Goal: Transaction & Acquisition: Download file/media

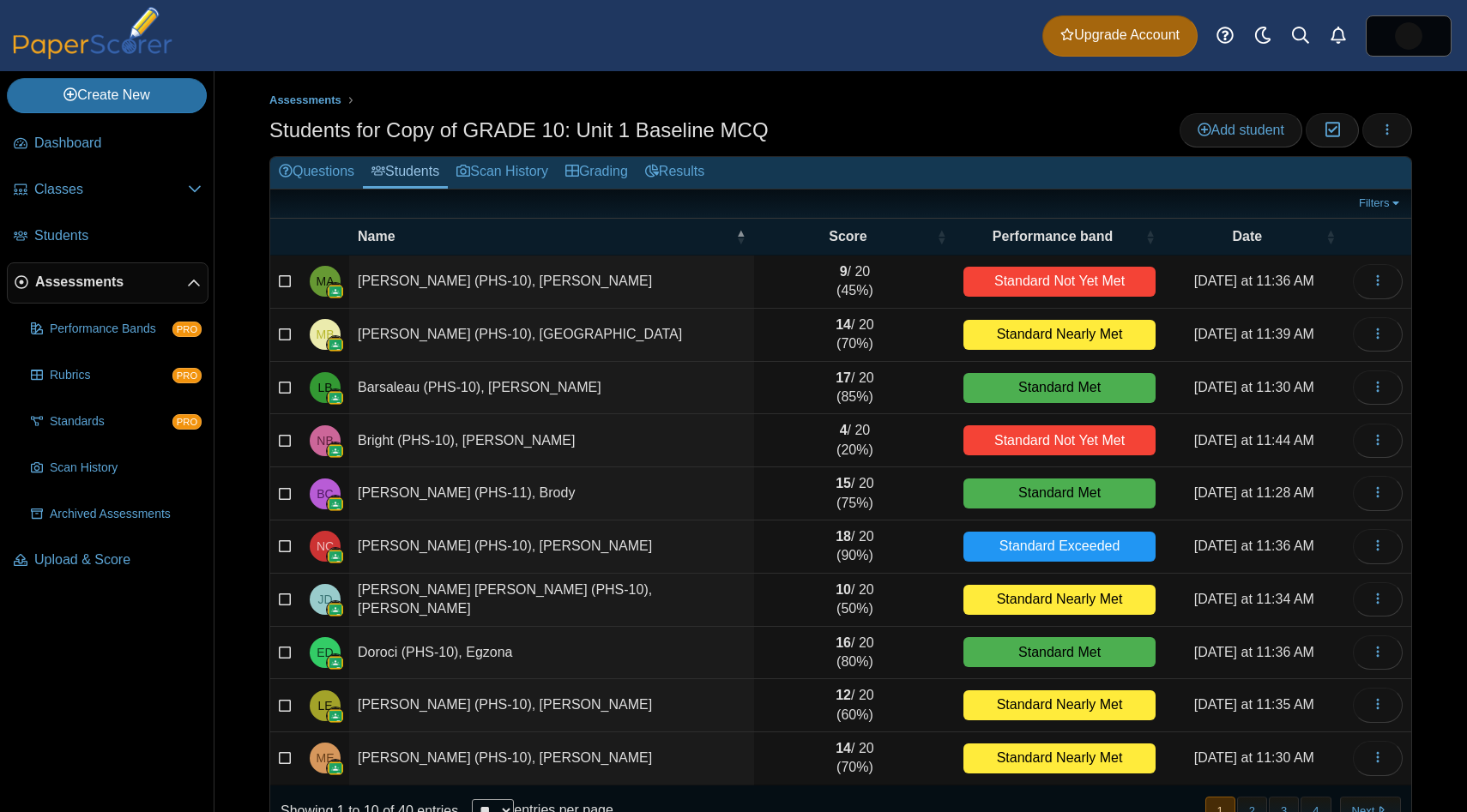
scroll to position [47, 0]
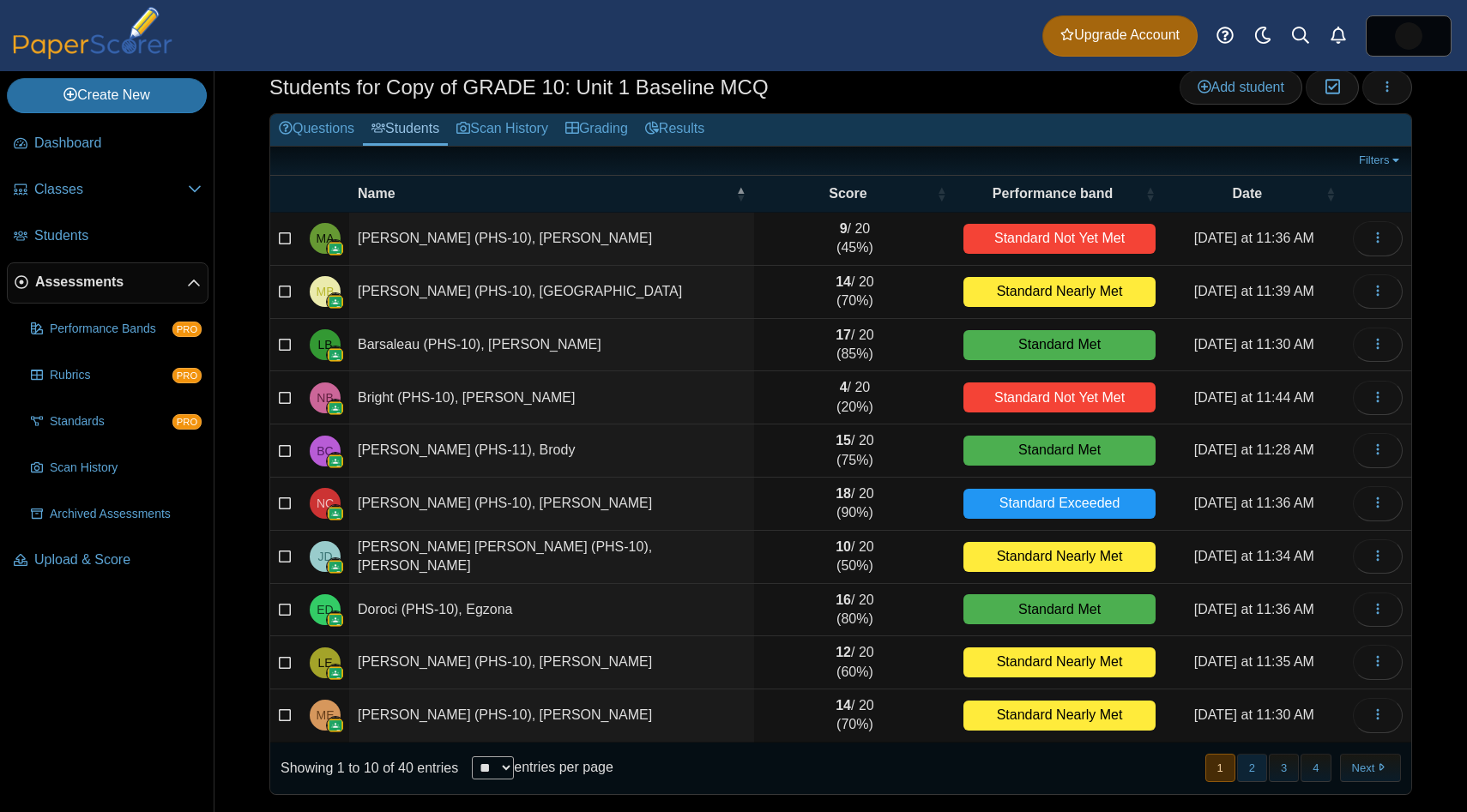
click at [1257, 766] on button "2" at bounding box center [1252, 768] width 30 height 28
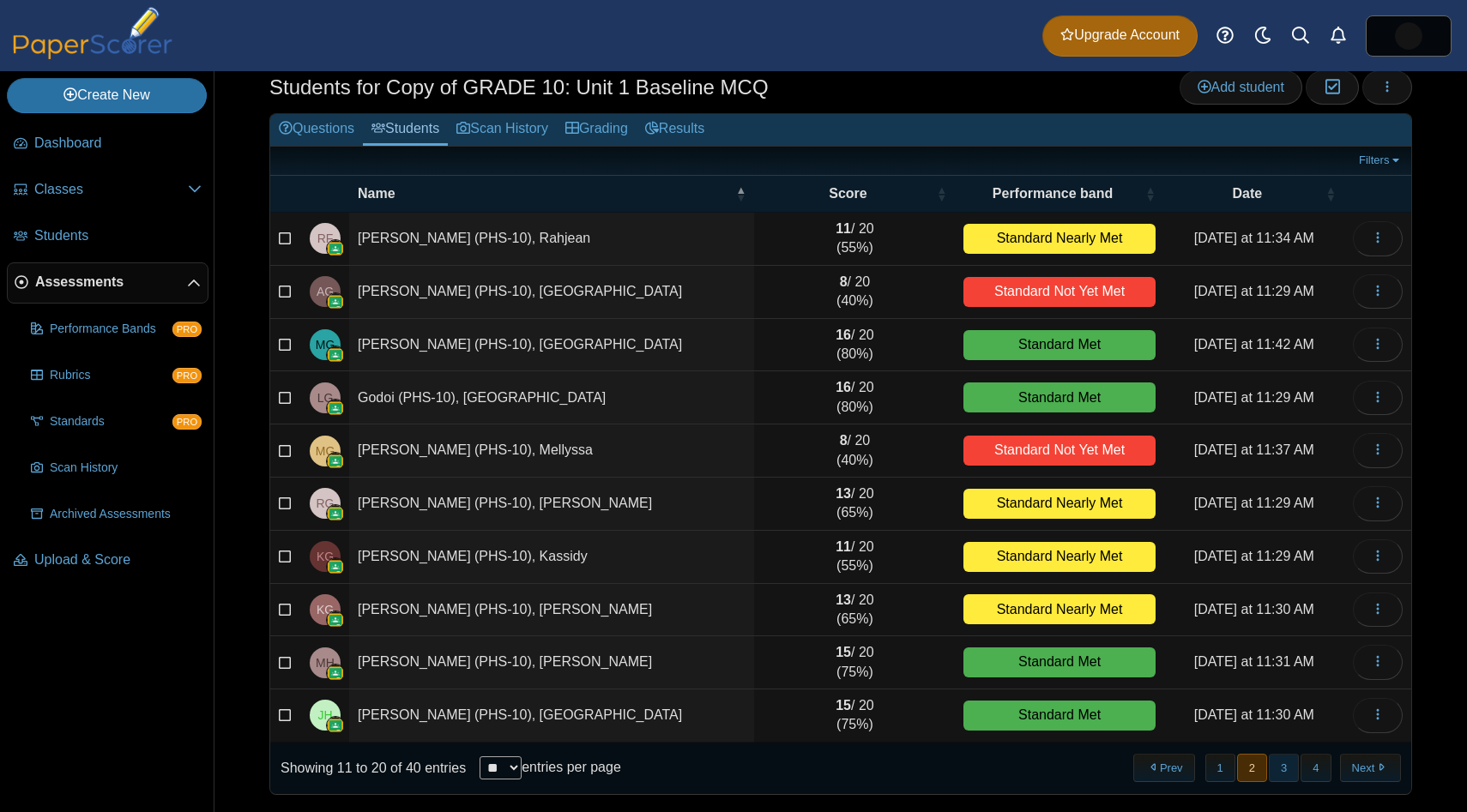
click at [1276, 770] on button "3" at bounding box center [1283, 768] width 30 height 28
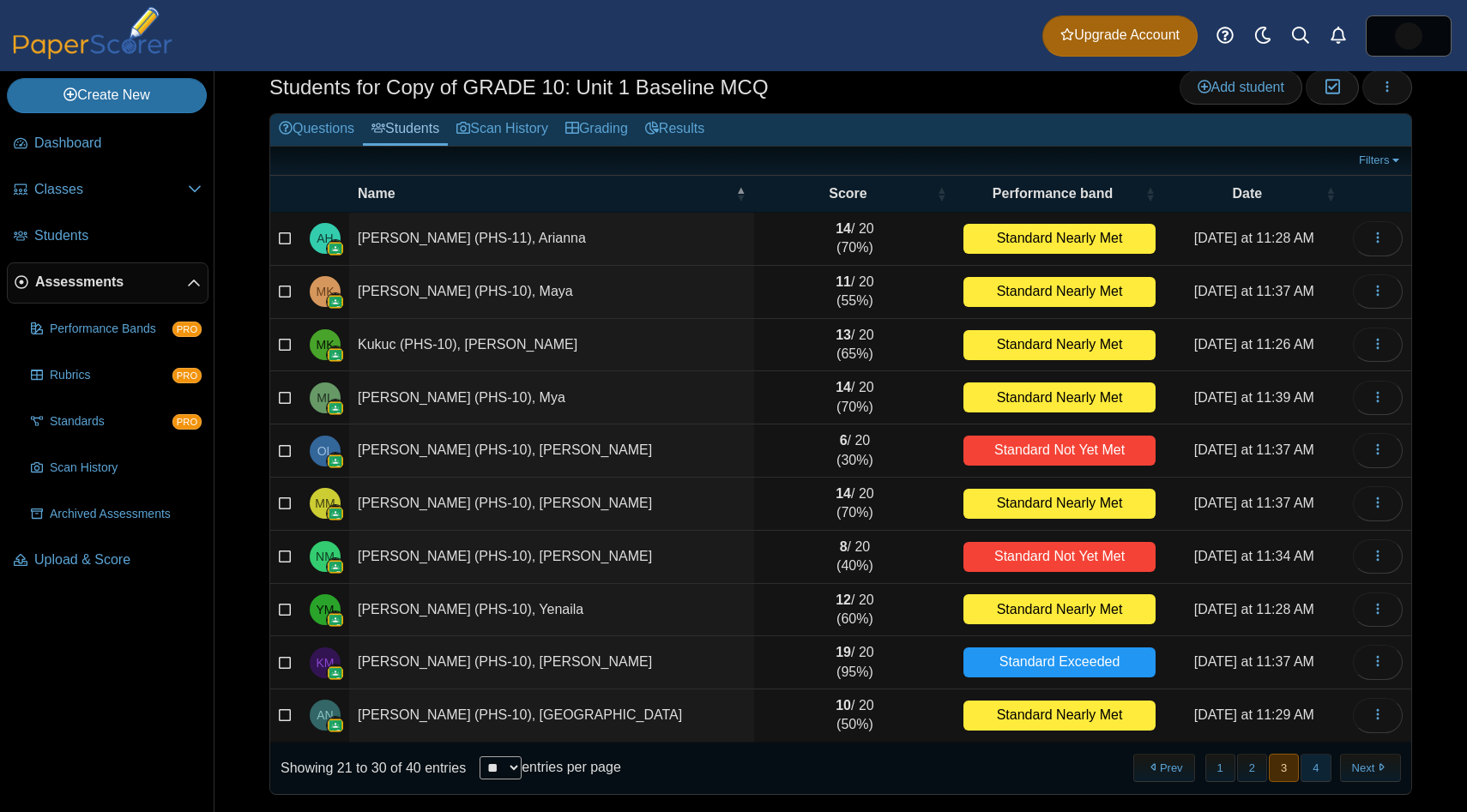
click at [1316, 778] on button "4" at bounding box center [1315, 768] width 30 height 28
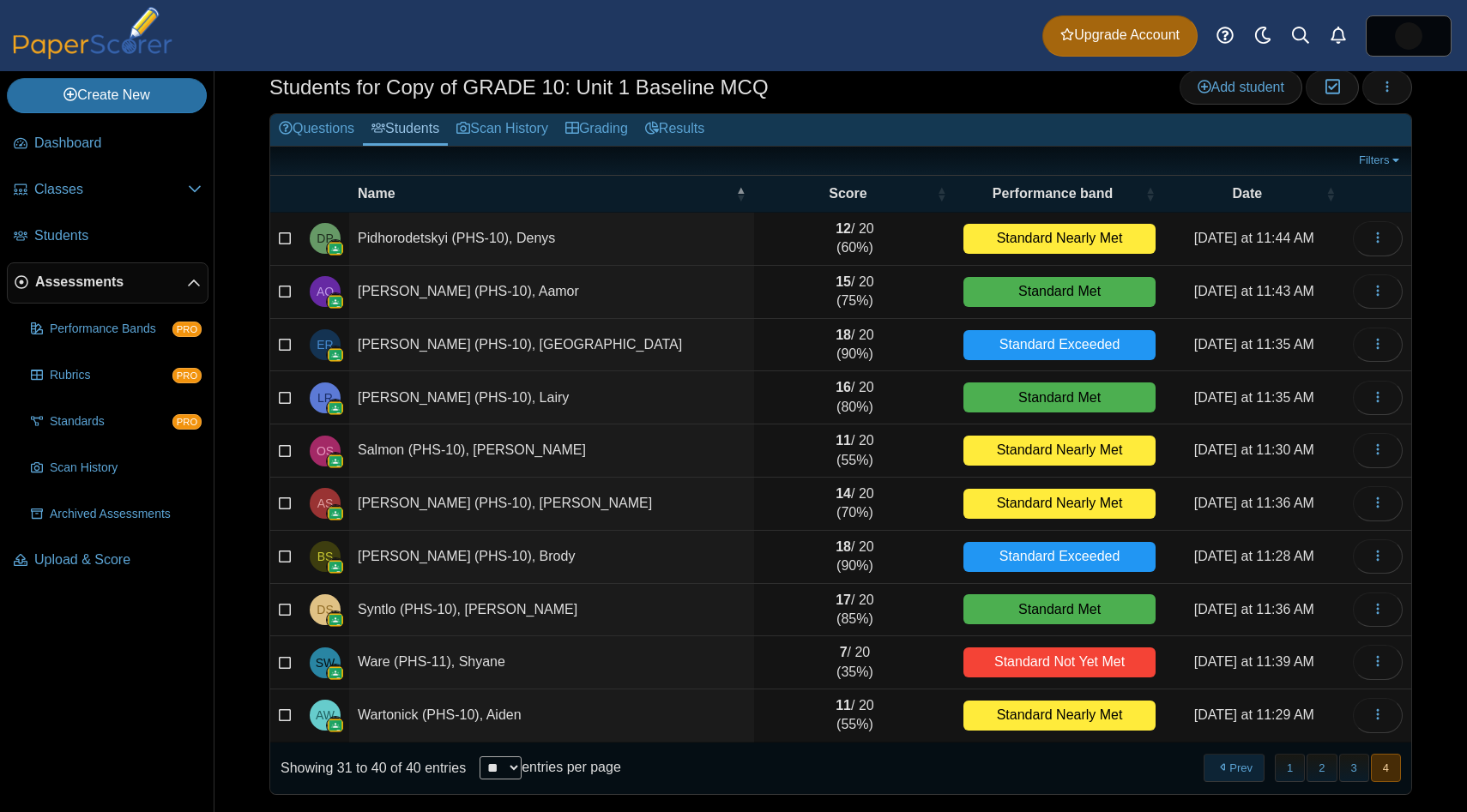
click at [1238, 765] on button "Prev" at bounding box center [1233, 768] width 61 height 28
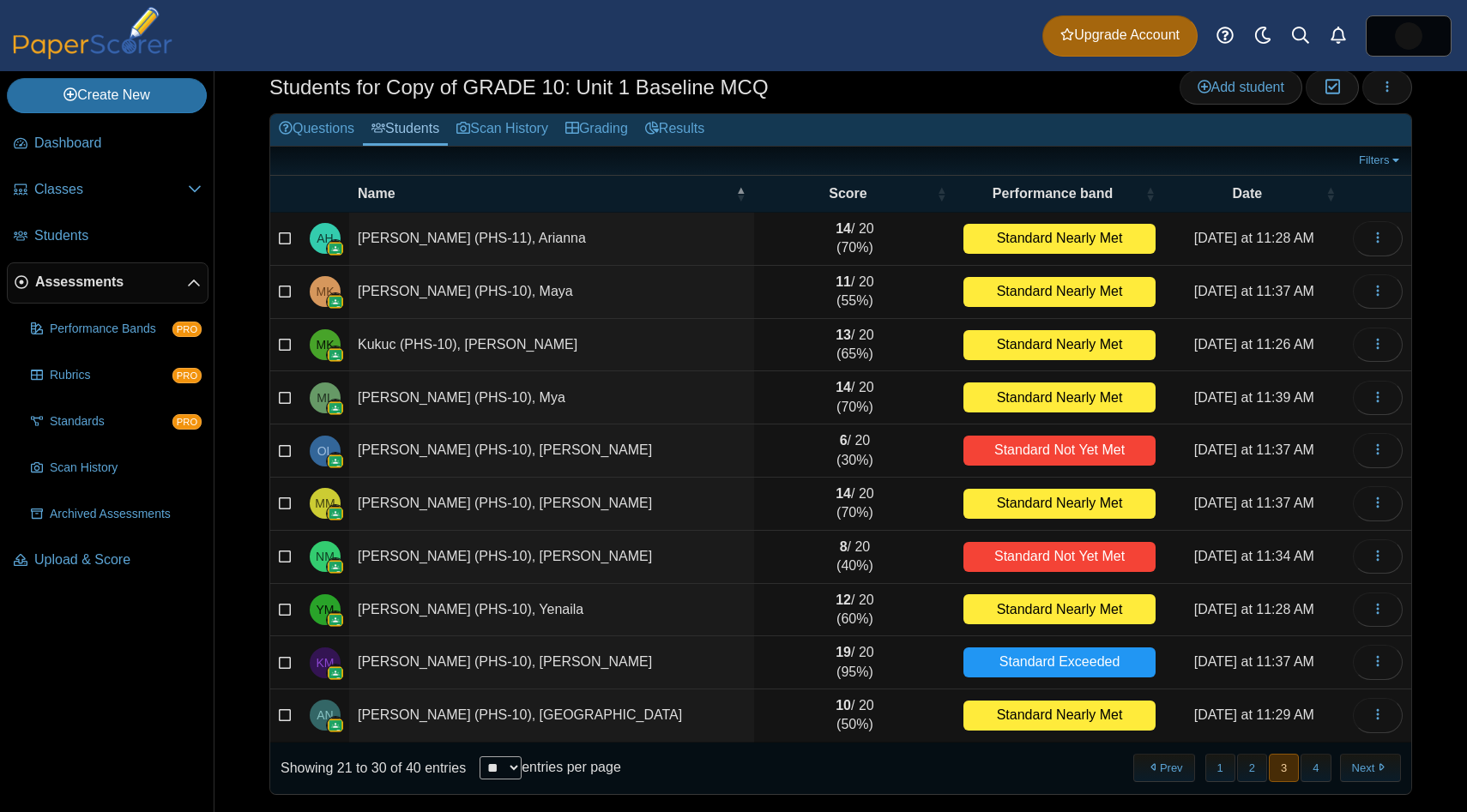
click at [1238, 765] on button "2" at bounding box center [1252, 768] width 30 height 28
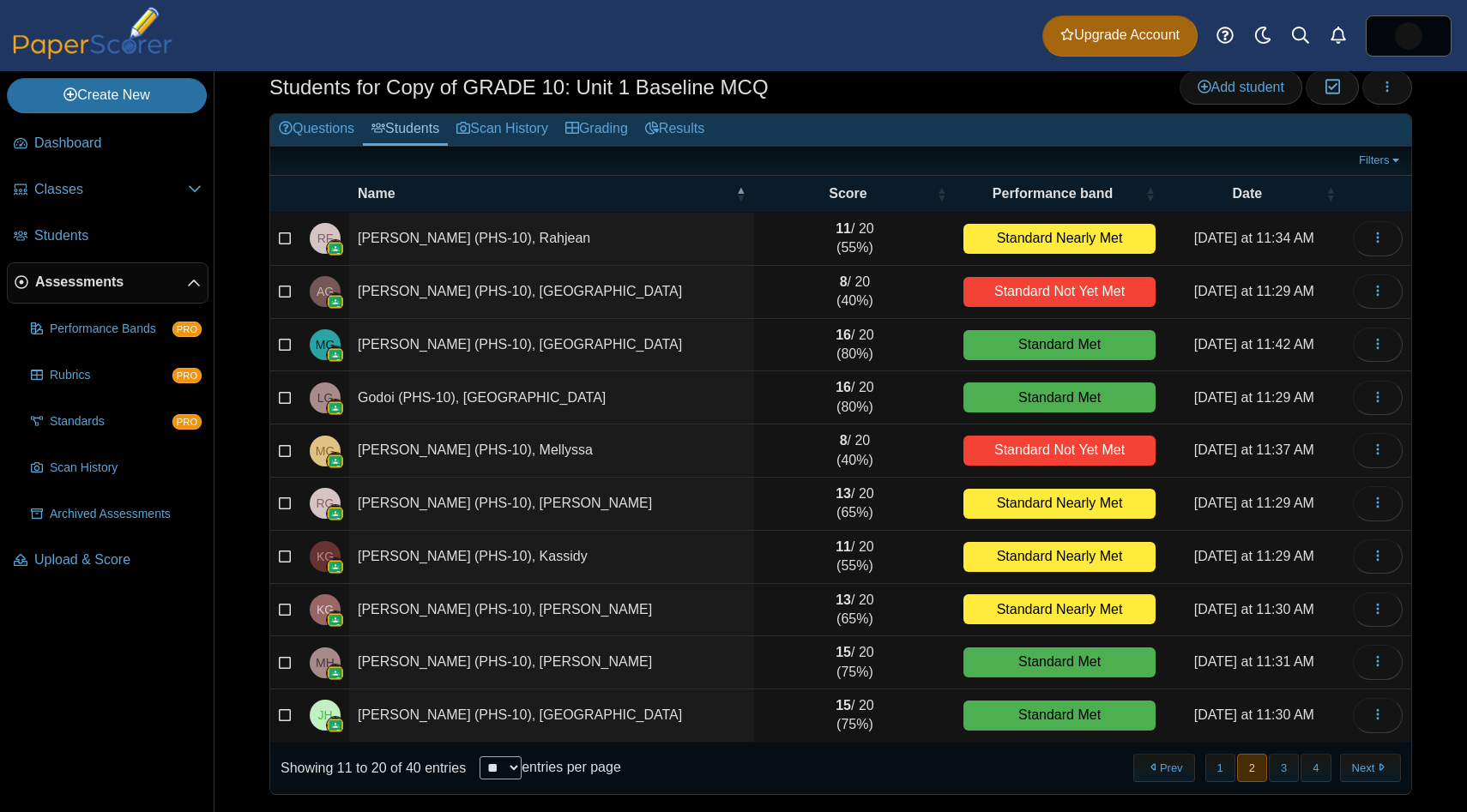
scroll to position [0, 0]
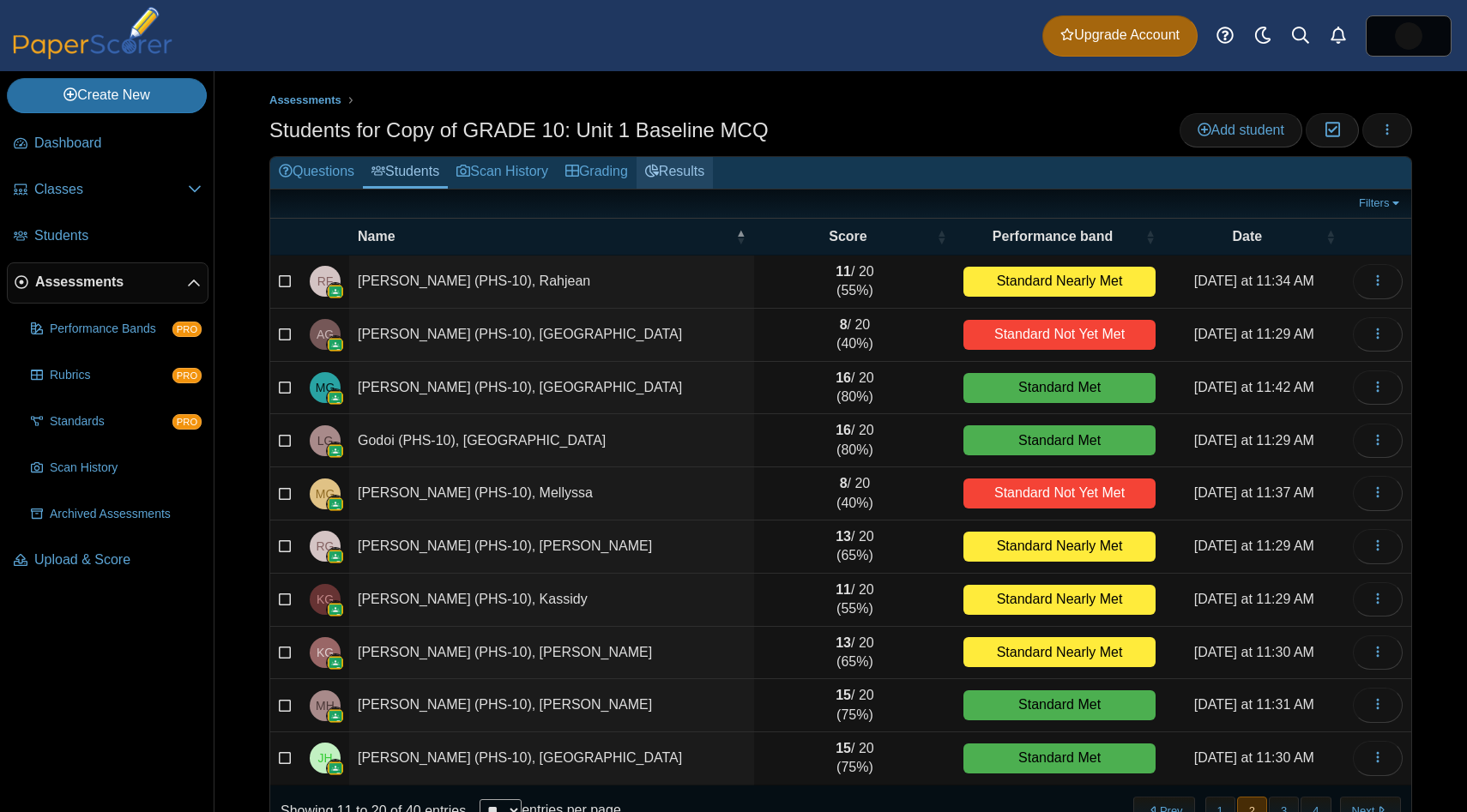
click at [682, 170] on link "Results" at bounding box center [674, 173] width 76 height 32
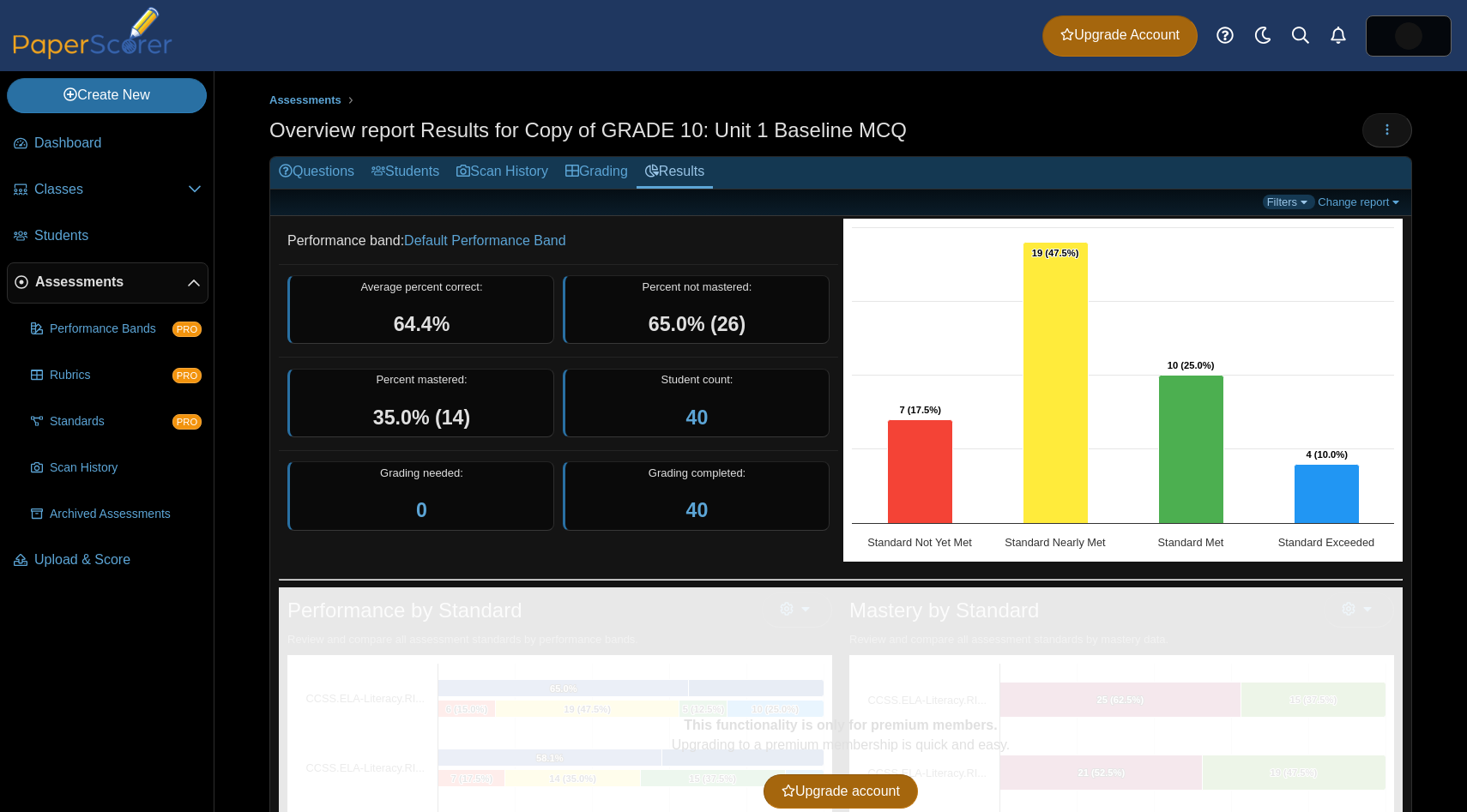
click at [1291, 201] on link "Filters" at bounding box center [1289, 201] width 53 height 15
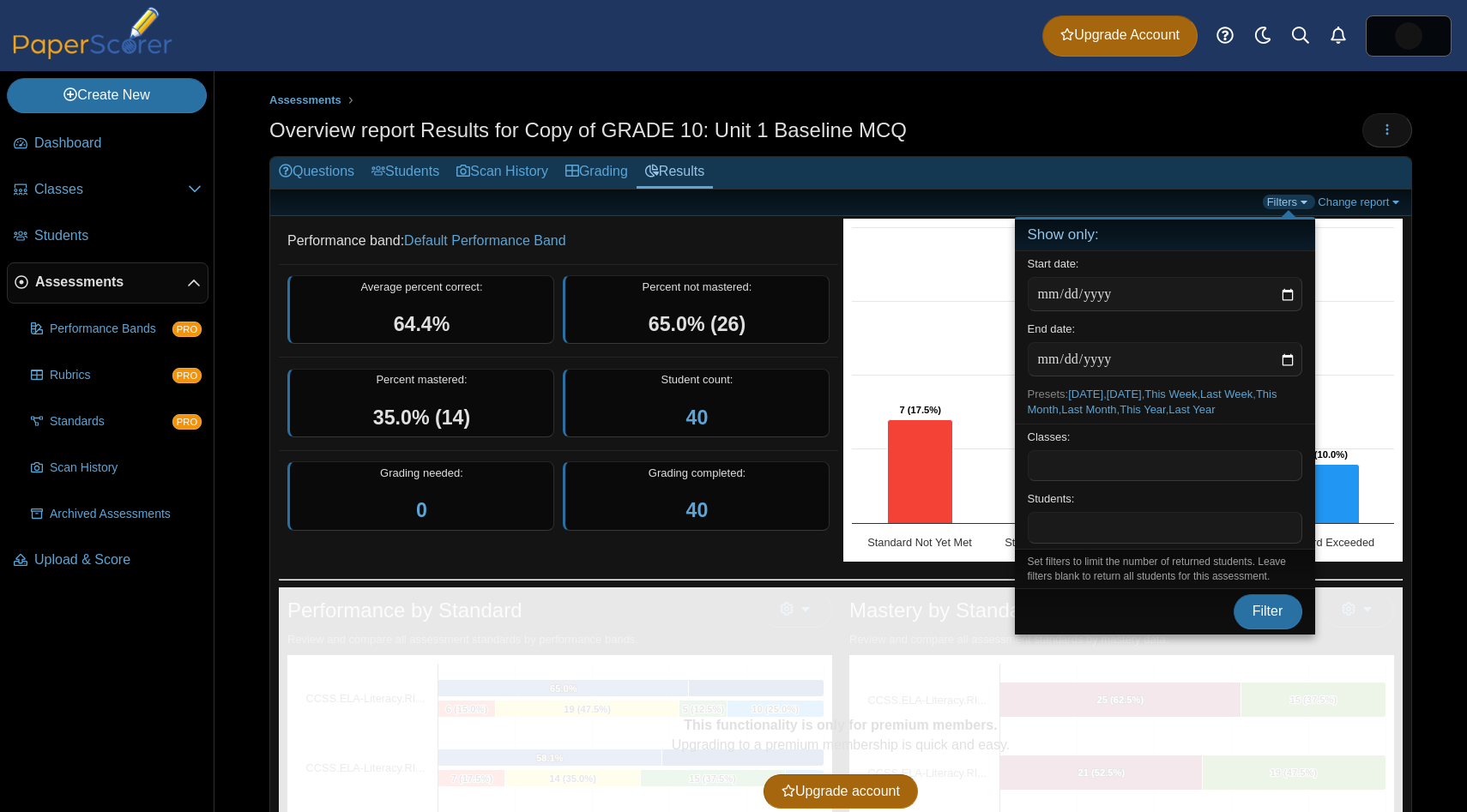
click at [1291, 201] on link "Filters" at bounding box center [1289, 201] width 53 height 15
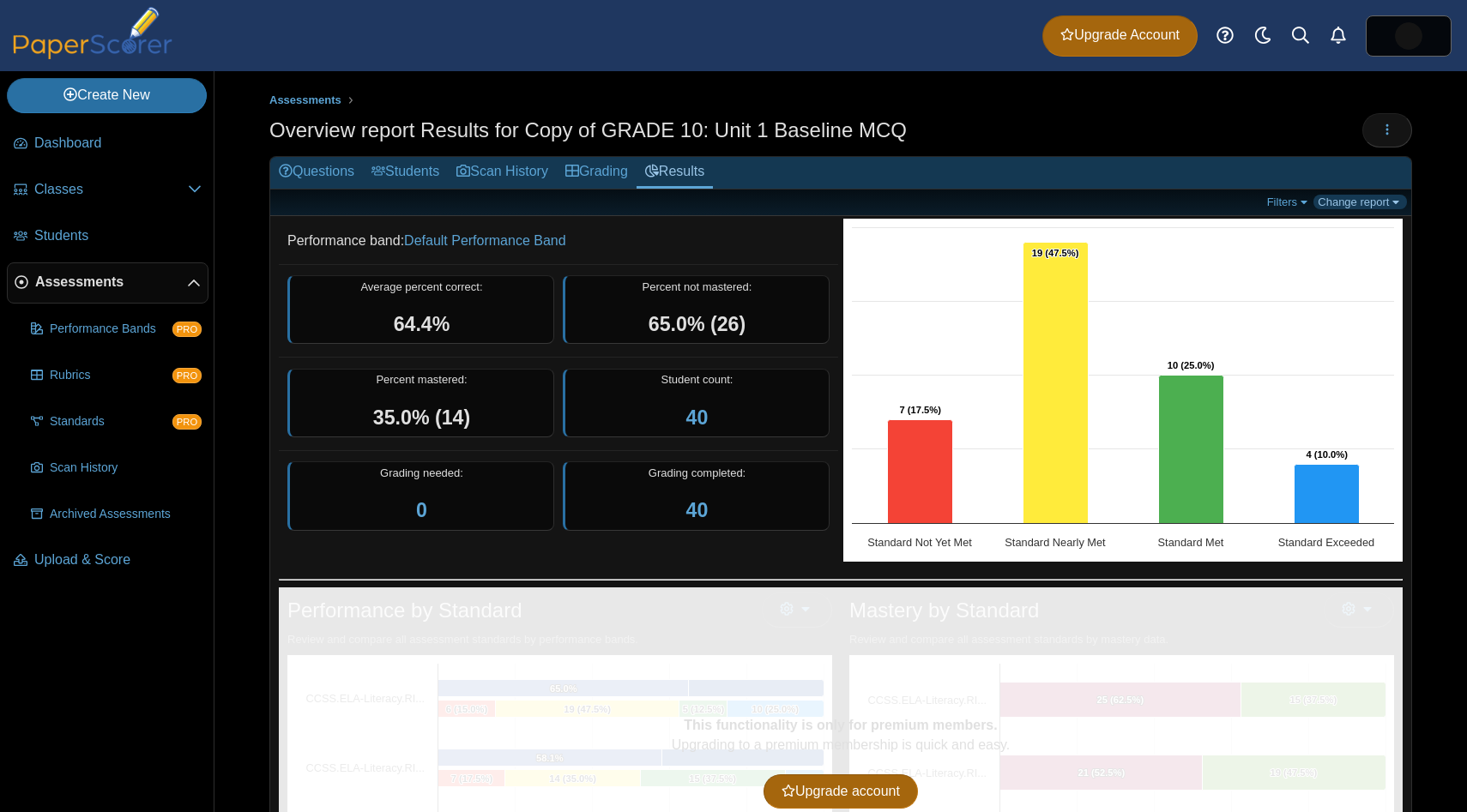
click at [1357, 194] on link "Change report" at bounding box center [1360, 201] width 93 height 15
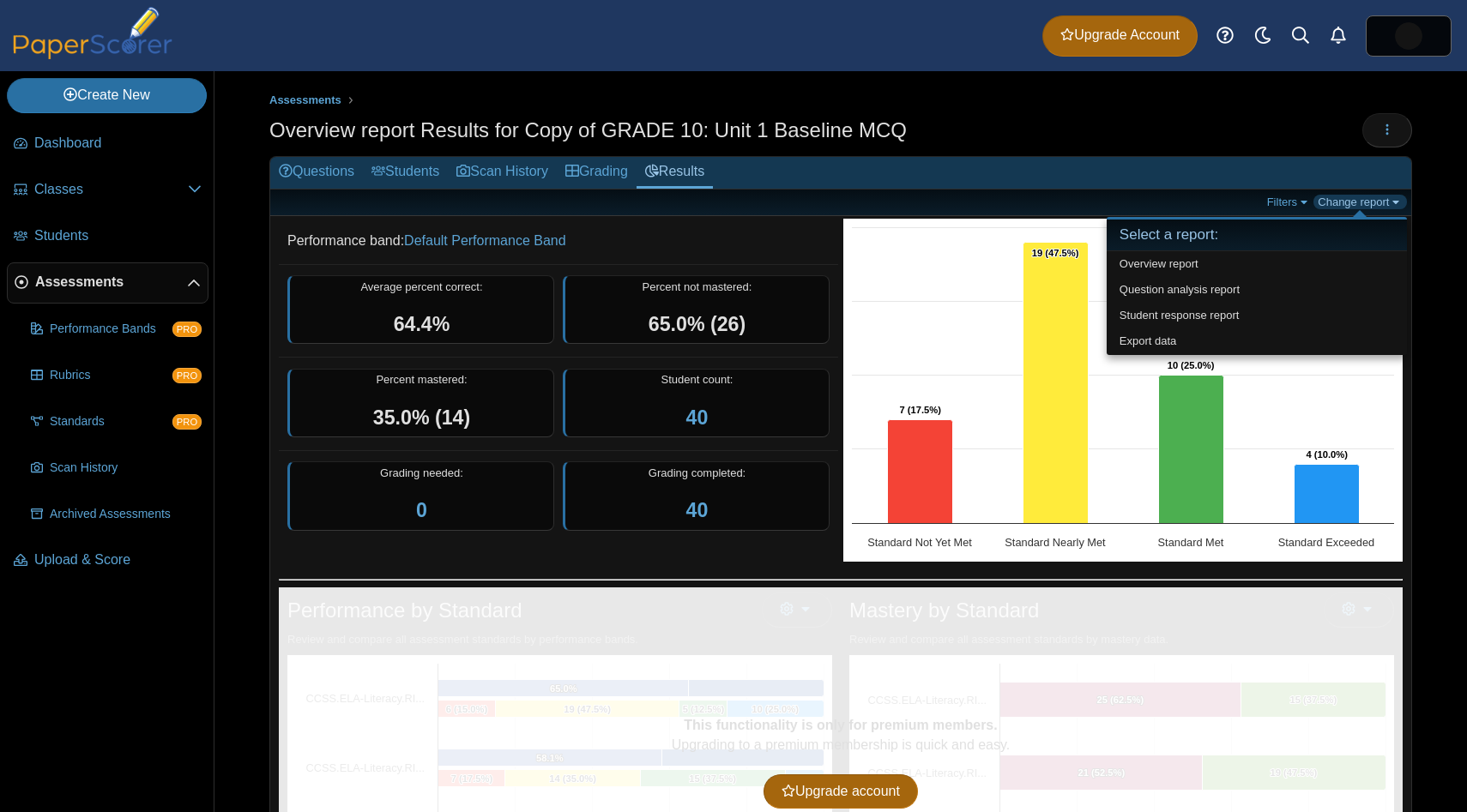
click at [1357, 194] on link "Change report" at bounding box center [1360, 201] width 93 height 15
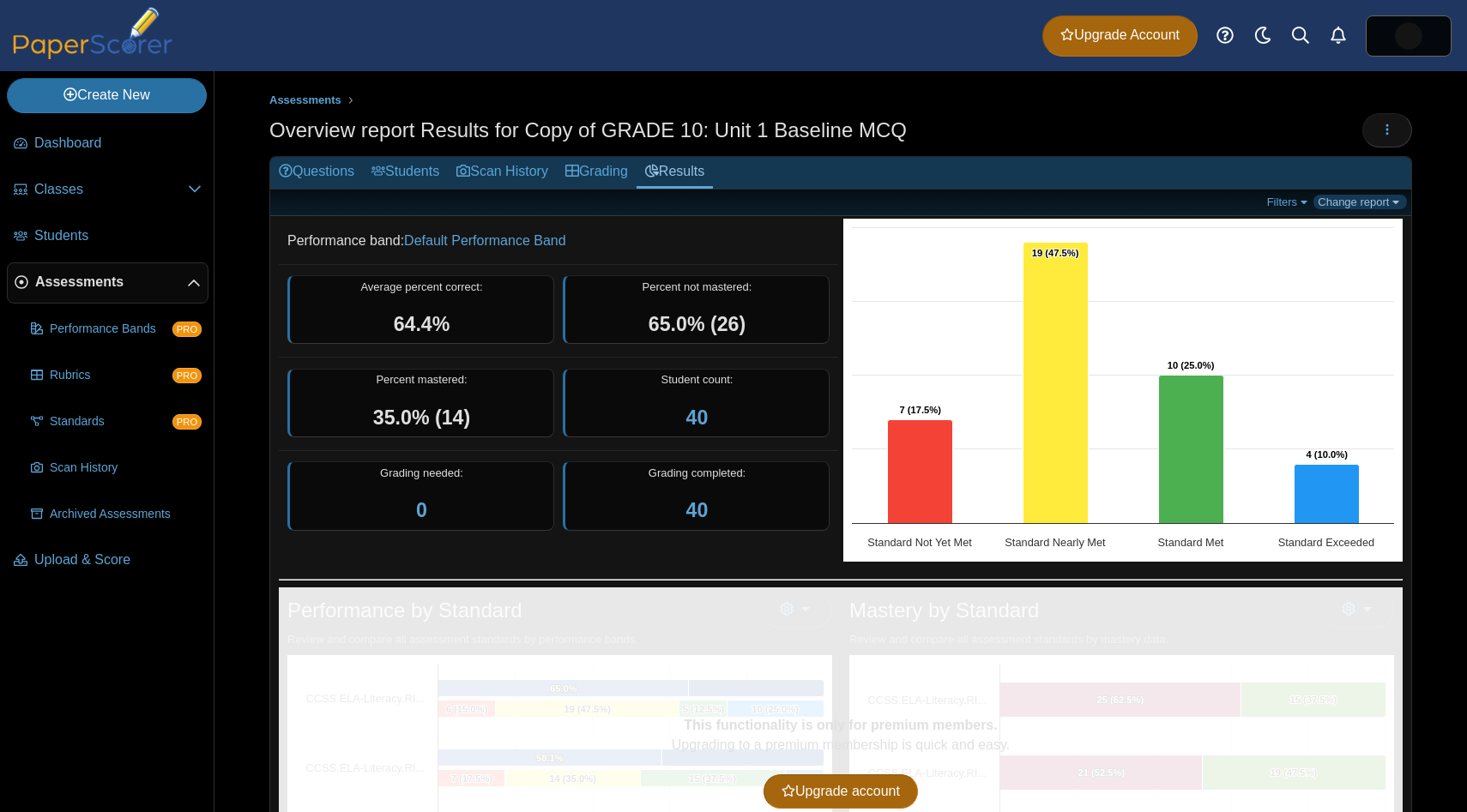
click at [1357, 194] on link "Change report" at bounding box center [1360, 201] width 93 height 15
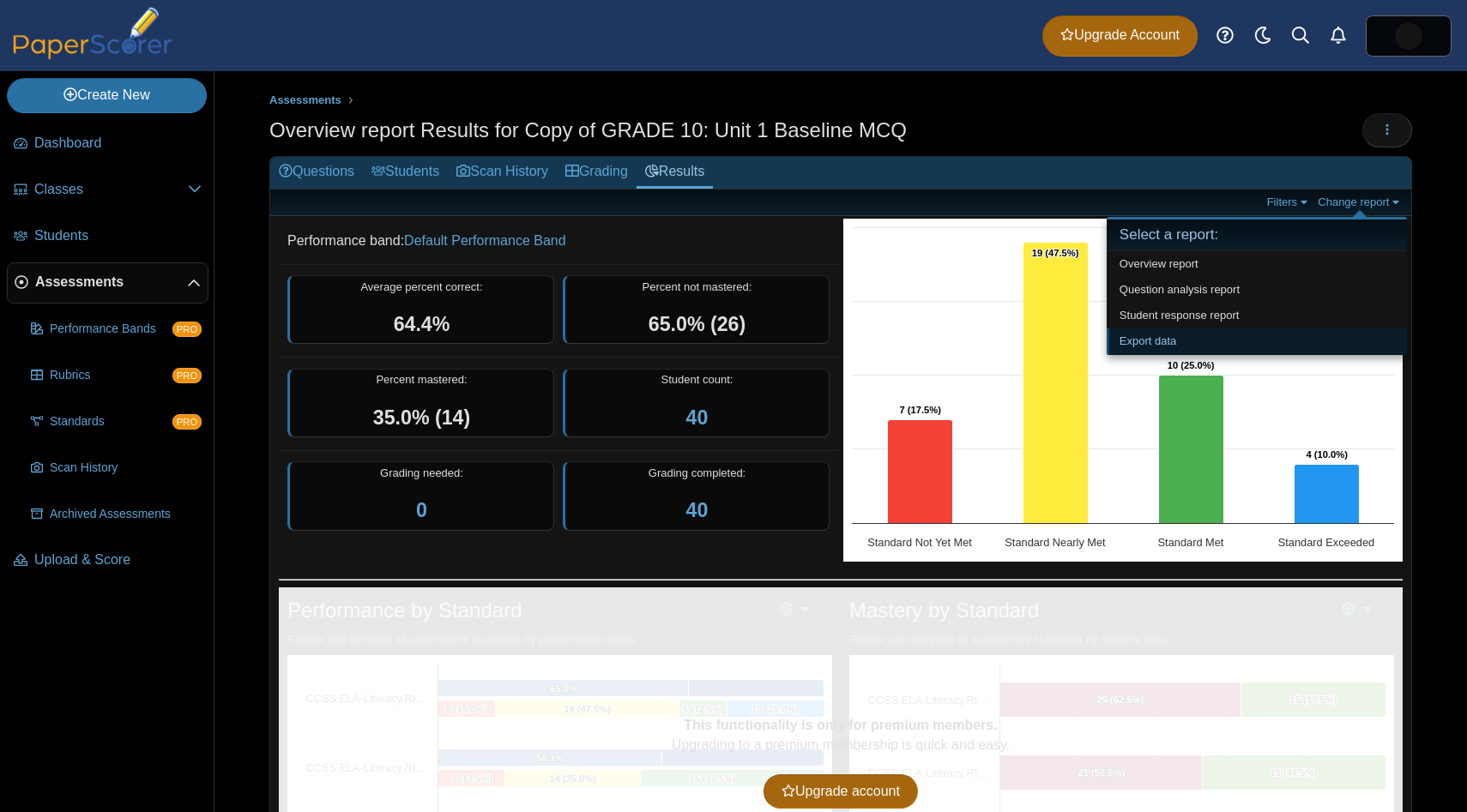
click at [1166, 347] on link "Export data" at bounding box center [1257, 341] width 301 height 25
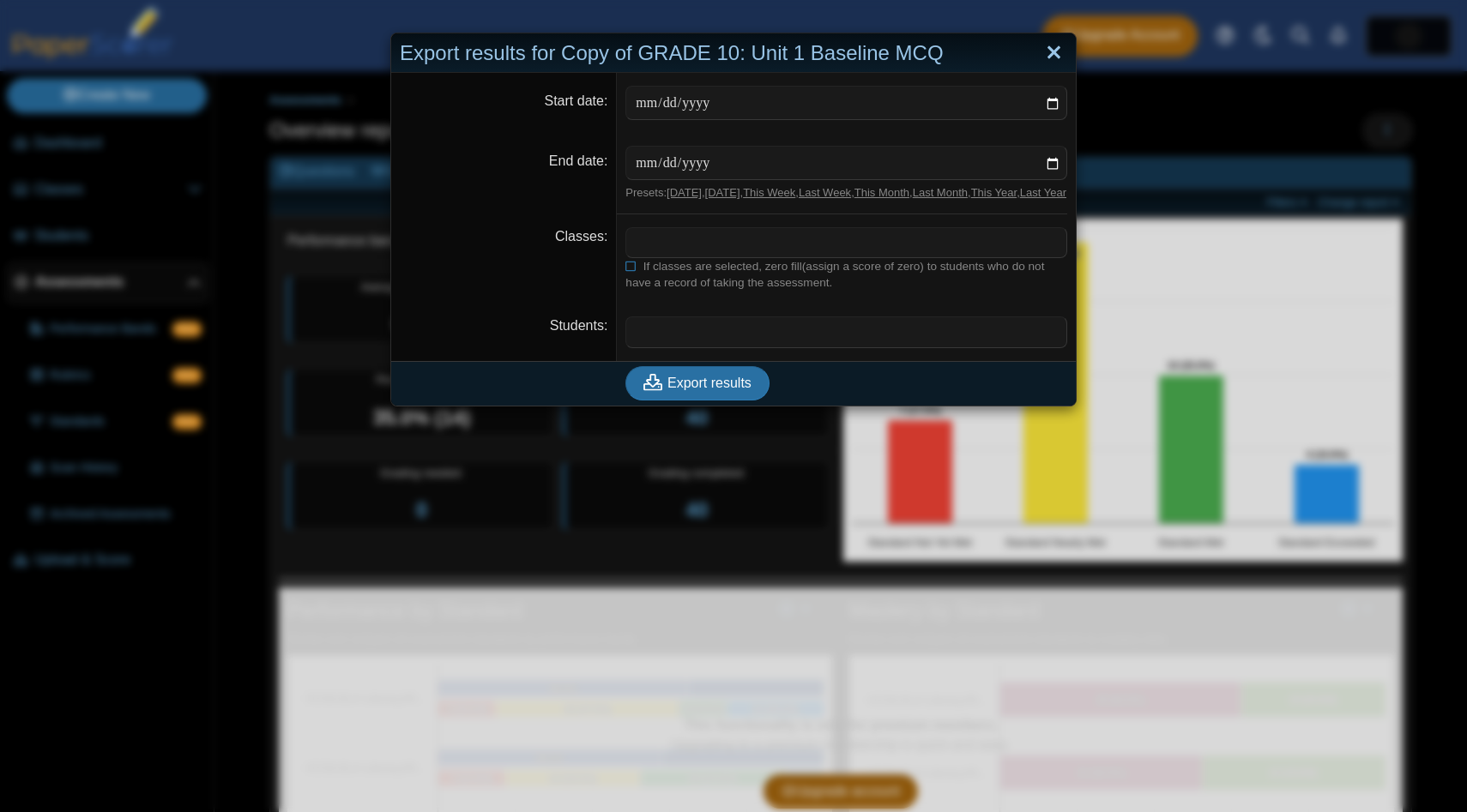
click at [1060, 48] on link "Close" at bounding box center [1054, 53] width 26 height 29
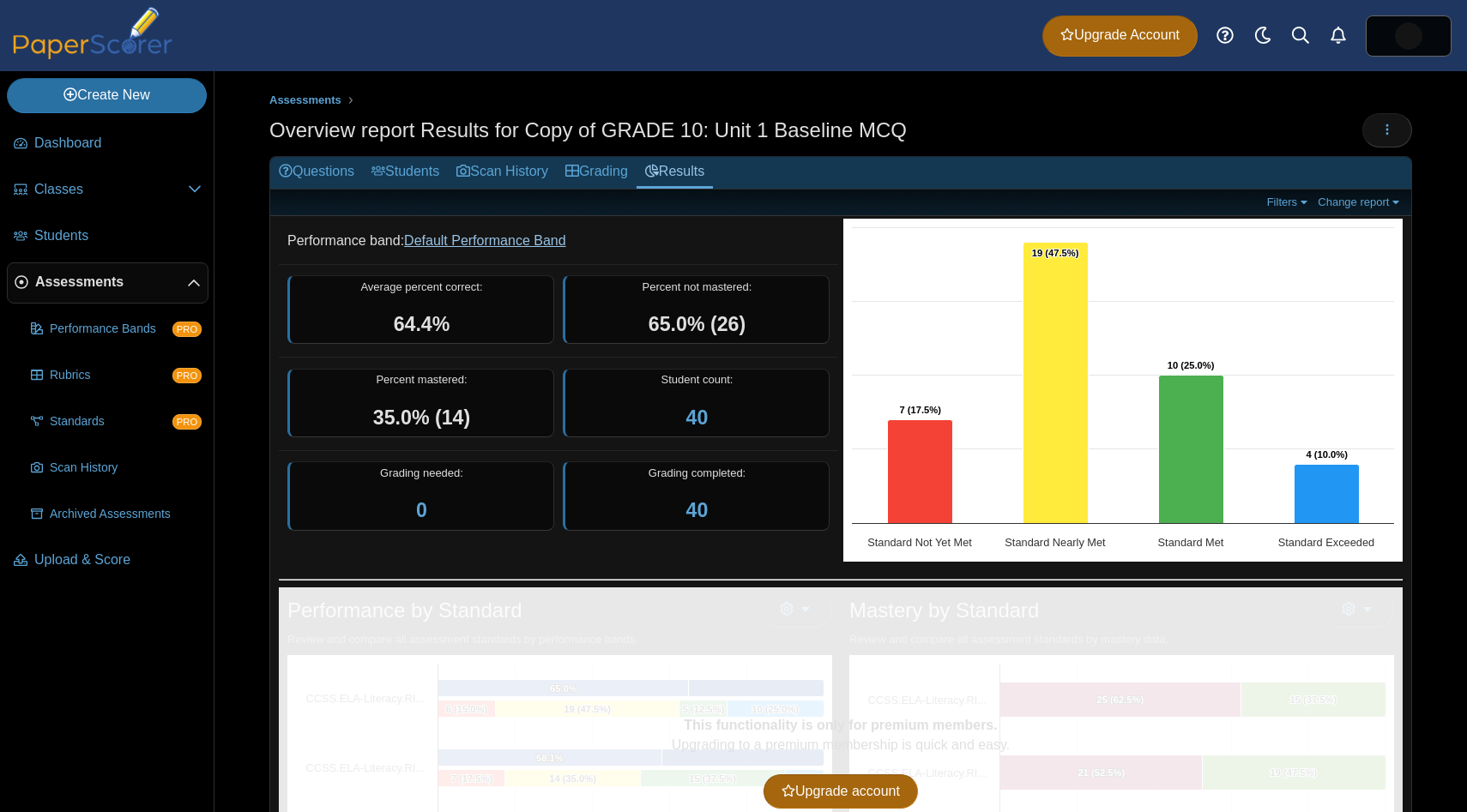
click at [556, 240] on link "Default Performance Band" at bounding box center [485, 240] width 162 height 15
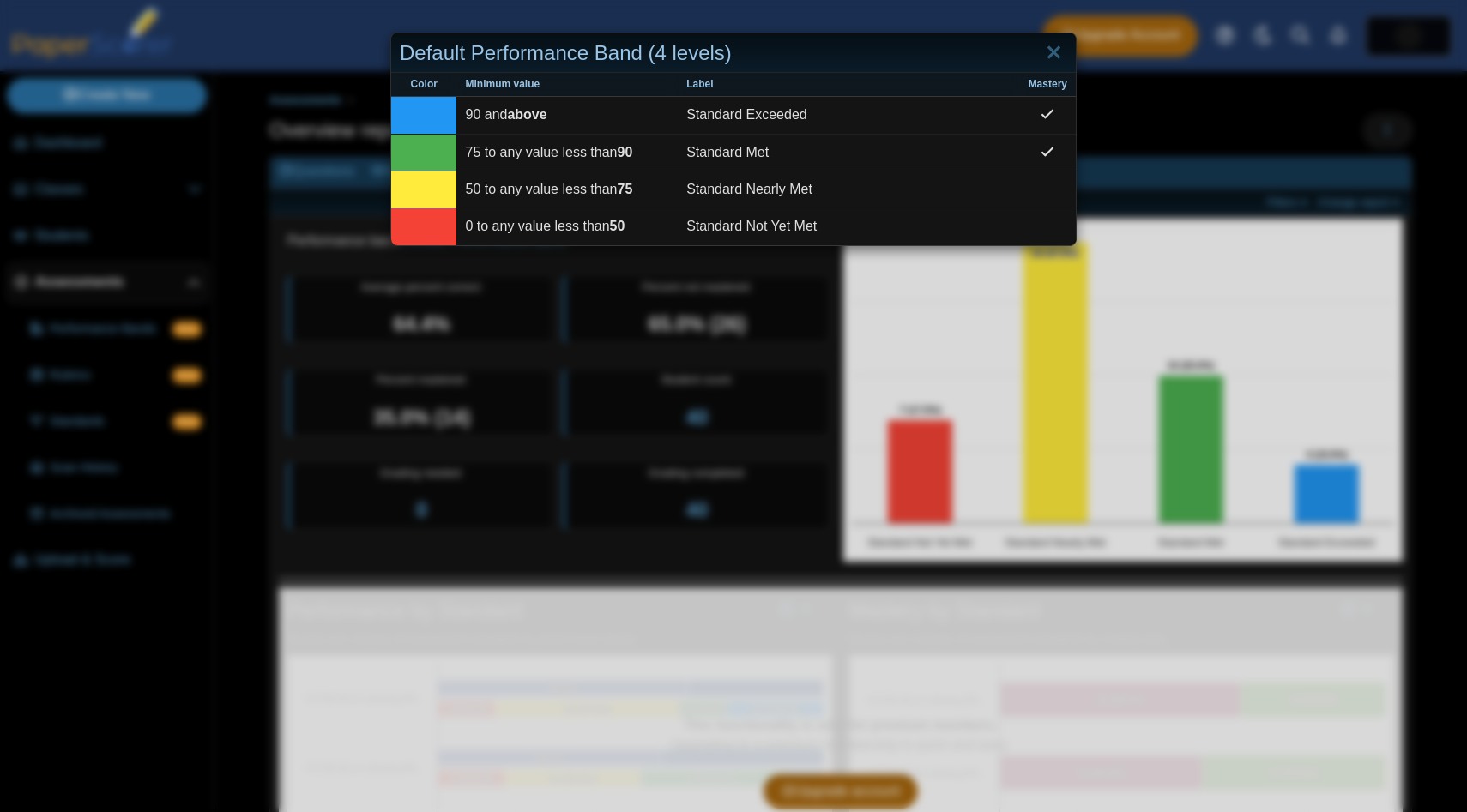
click at [1067, 52] on div "Default Performance Band (4 levels)" at bounding box center [733, 54] width 685 height 40
click at [1061, 52] on link "Close" at bounding box center [1054, 53] width 26 height 29
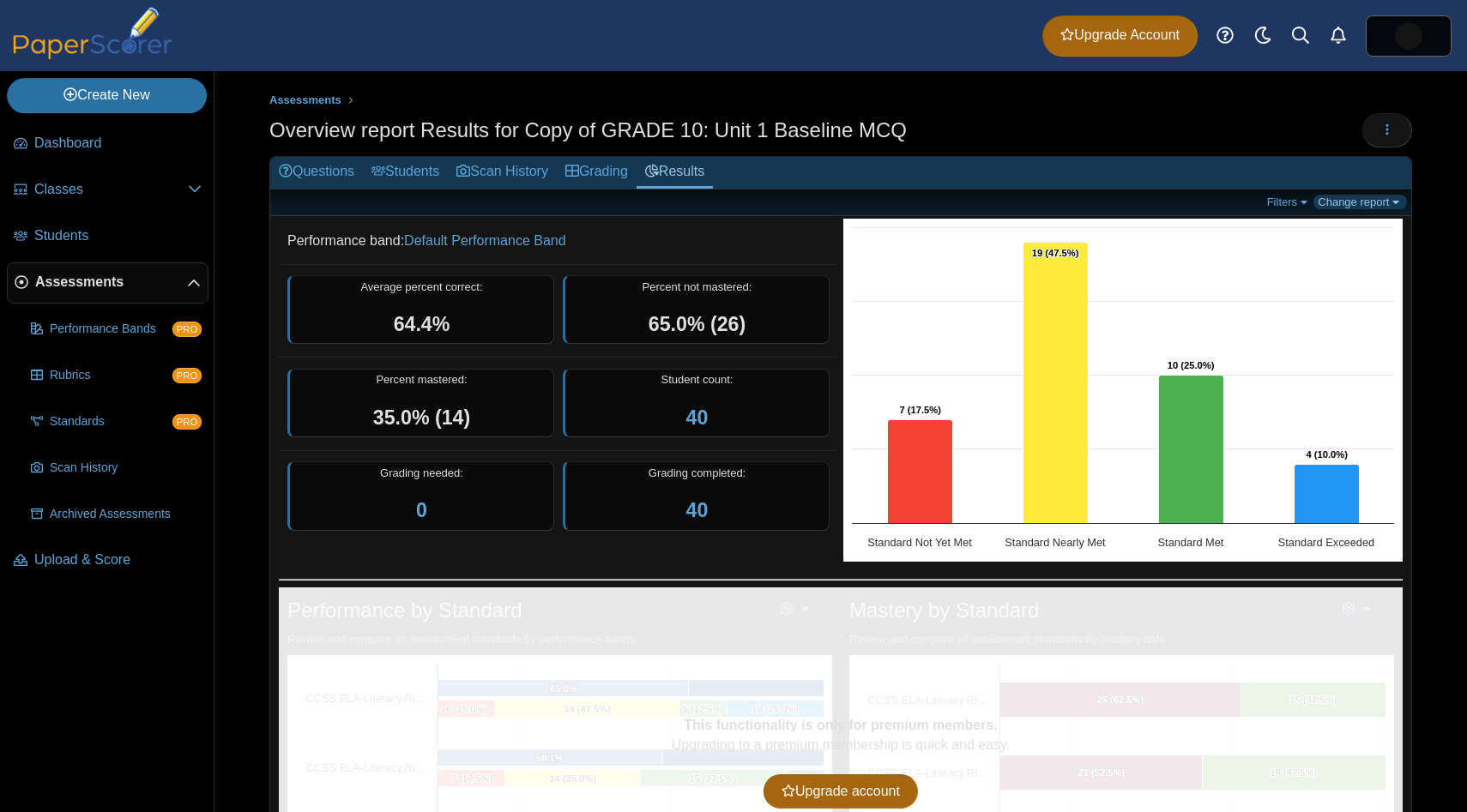
click at [1341, 201] on link "Change report" at bounding box center [1360, 201] width 93 height 15
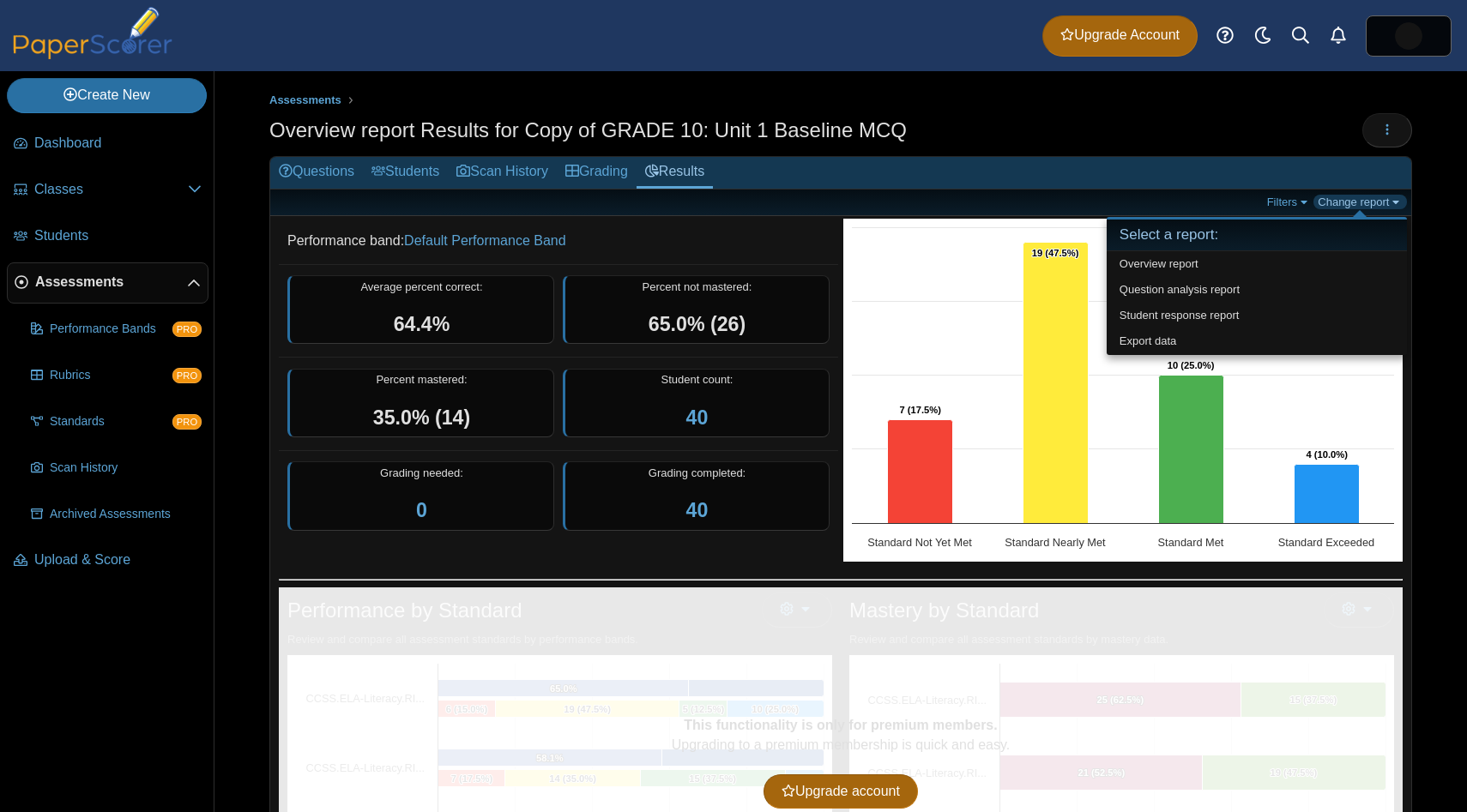
click at [1341, 200] on link "Change report" at bounding box center [1360, 201] width 93 height 15
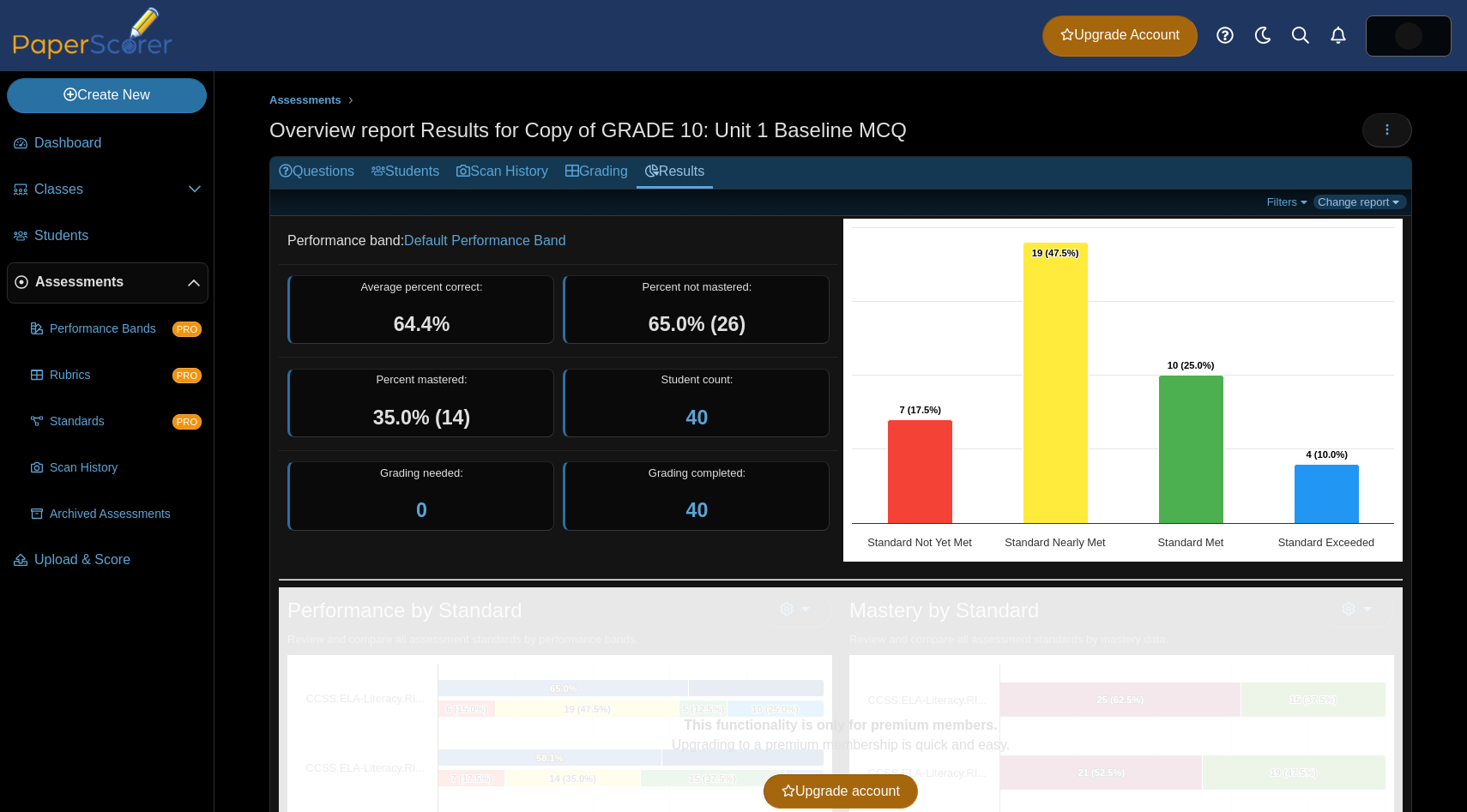
click at [1341, 200] on link "Change report" at bounding box center [1360, 201] width 93 height 15
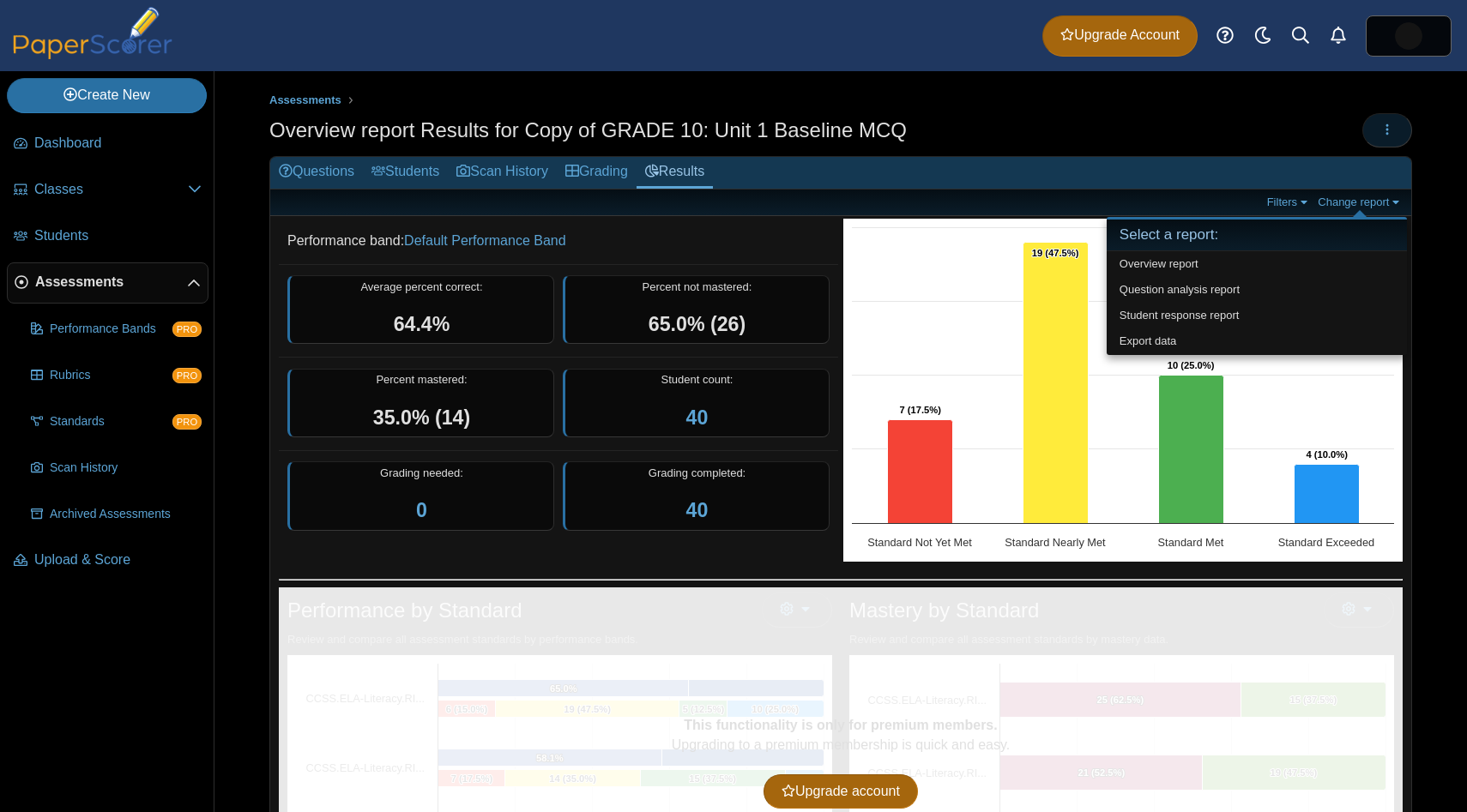
click at [1381, 135] on icon "button" at bounding box center [1387, 130] width 14 height 14
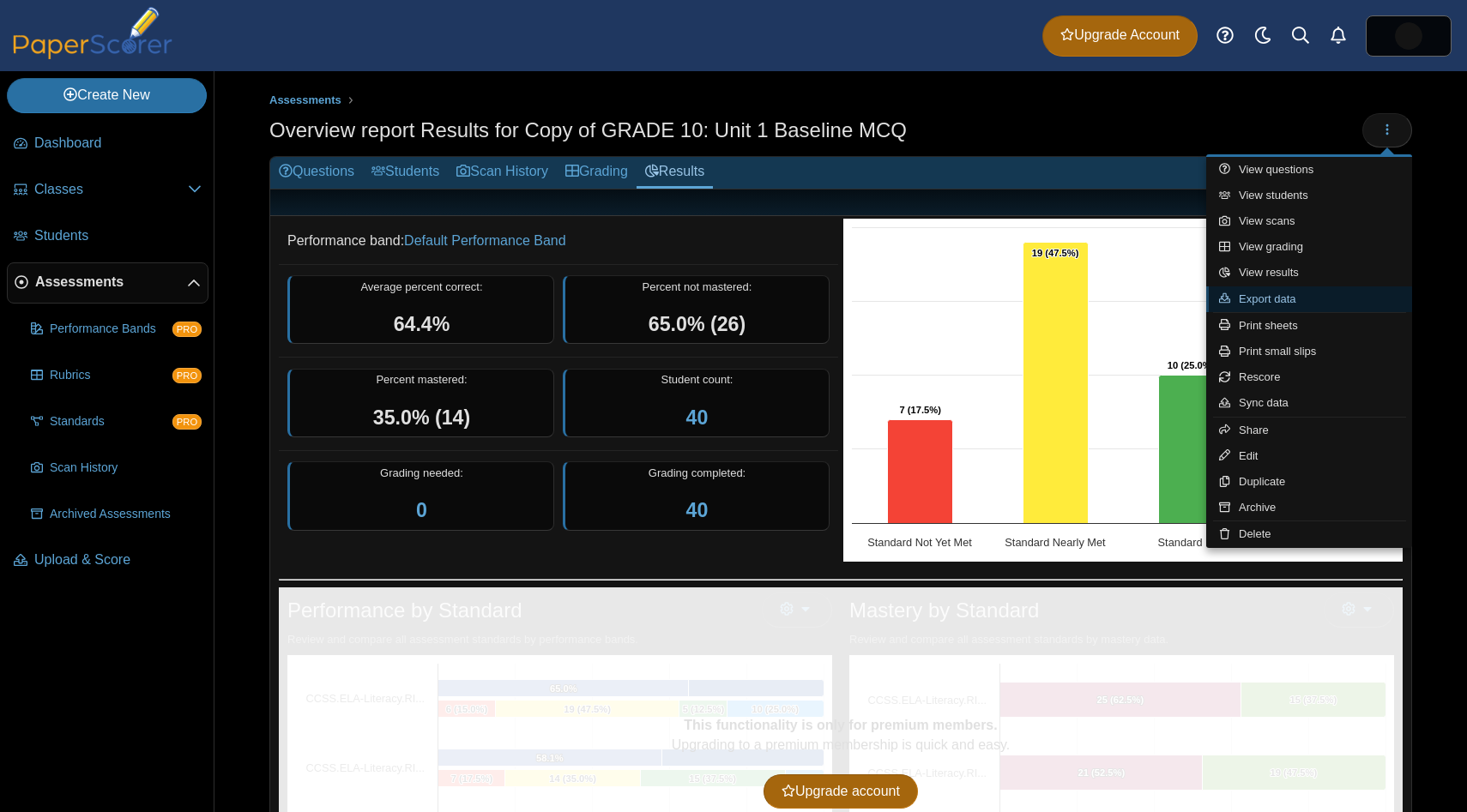
click at [1300, 305] on link "Export data" at bounding box center [1309, 299] width 206 height 25
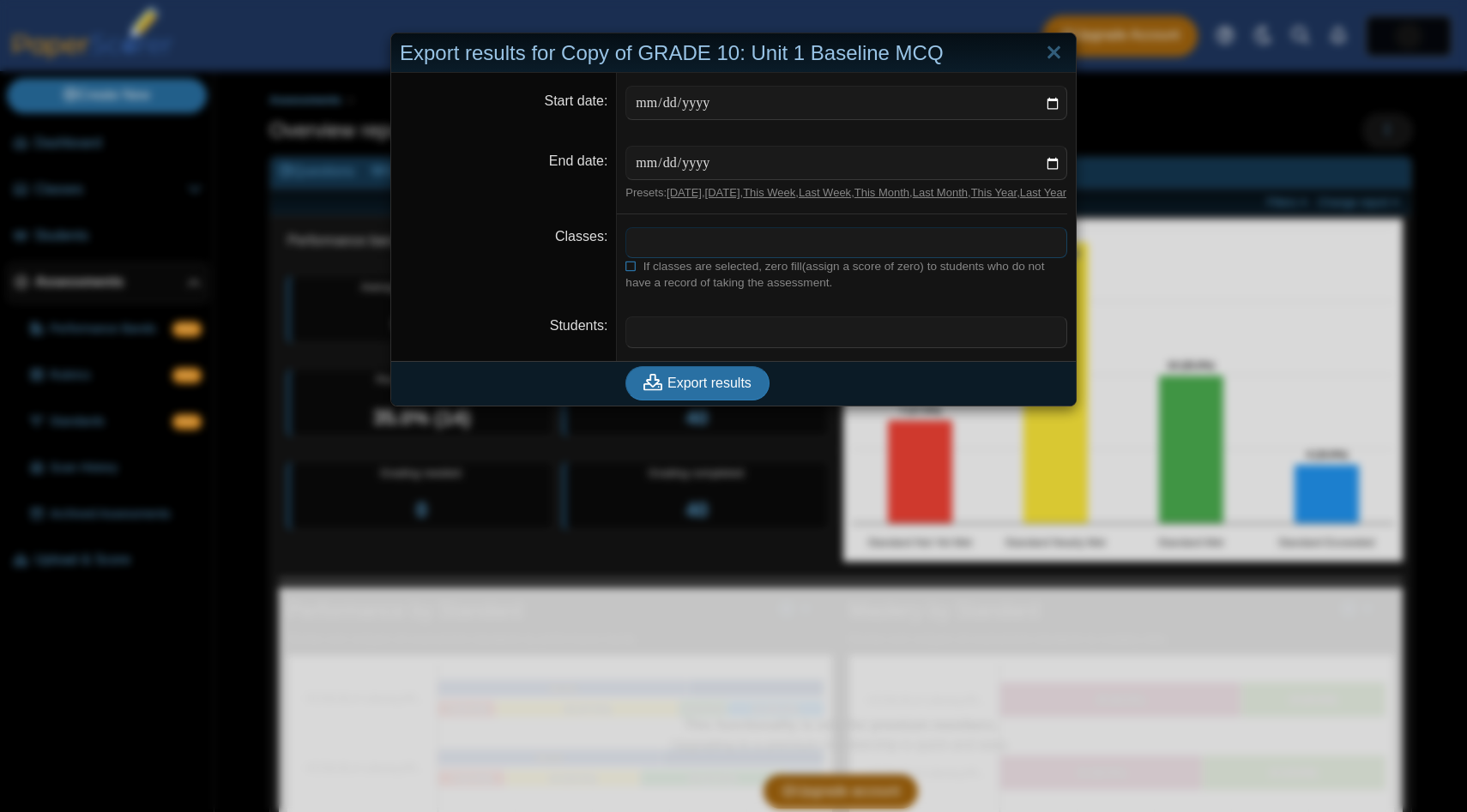
click at [668, 250] on span at bounding box center [846, 243] width 440 height 29
click at [670, 401] on button "Export results" at bounding box center [697, 383] width 144 height 34
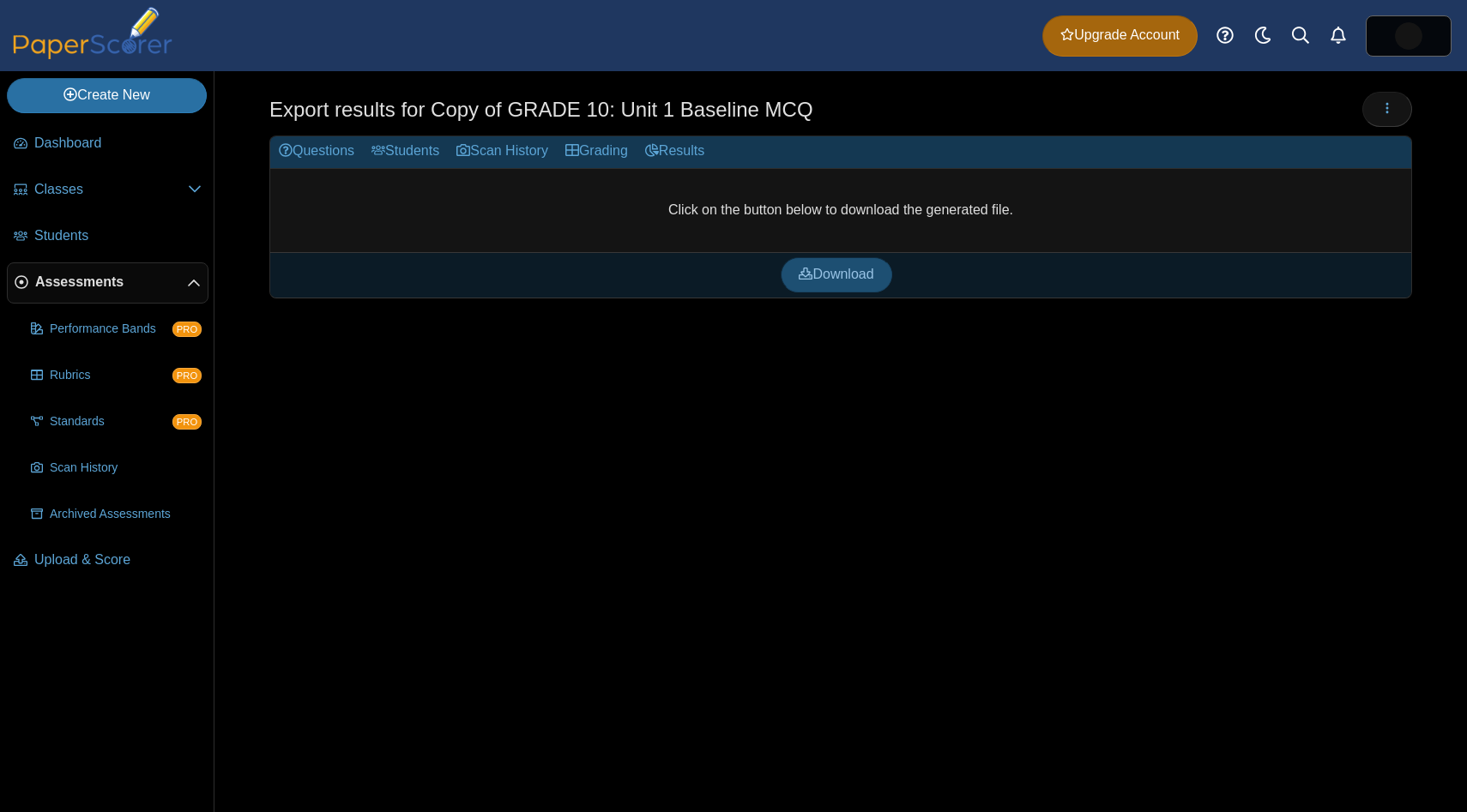
click at [846, 287] on link "Download" at bounding box center [836, 274] width 111 height 34
click at [89, 286] on span "Assessments" at bounding box center [111, 281] width 152 height 18
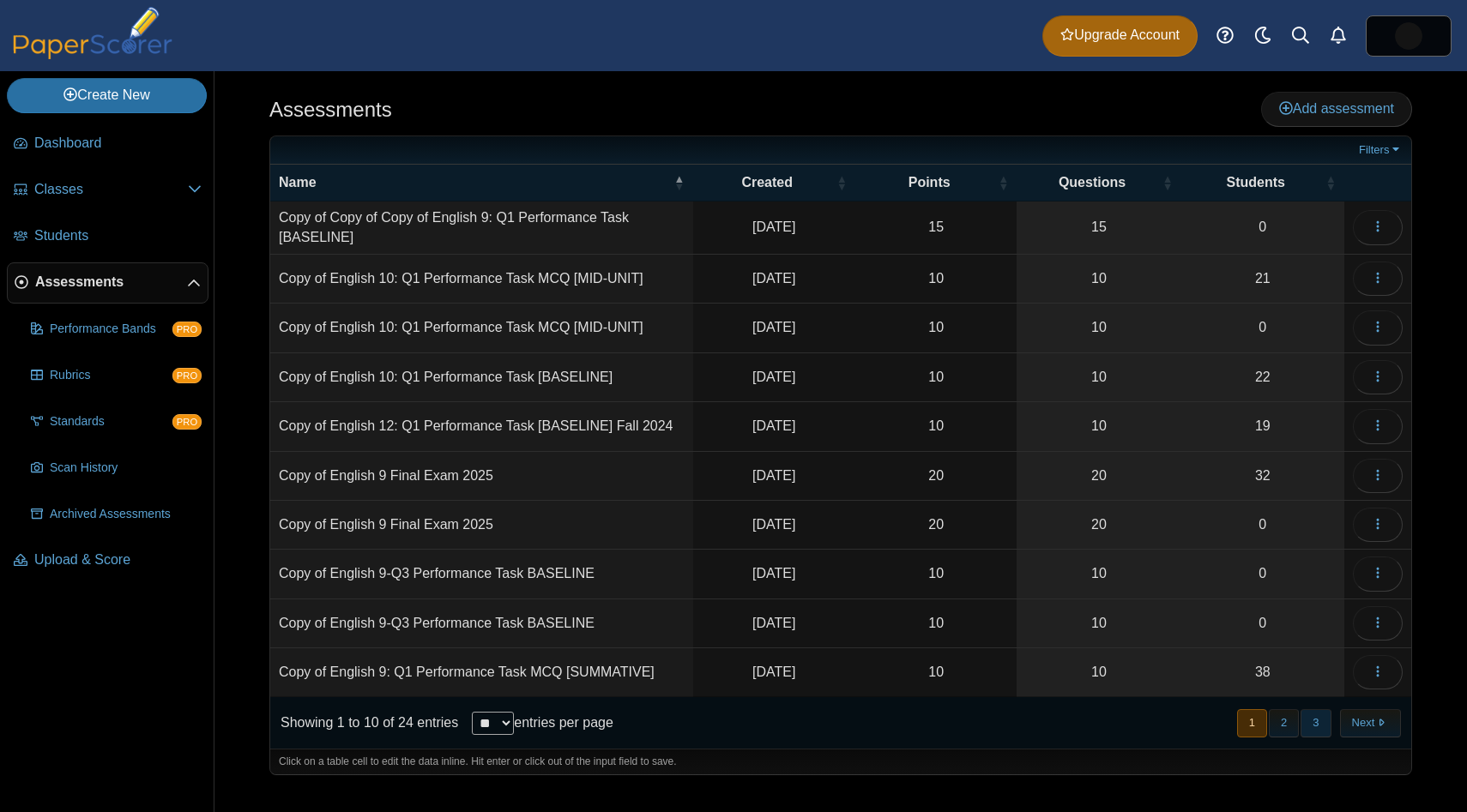
click at [1311, 721] on button "3" at bounding box center [1315, 723] width 30 height 28
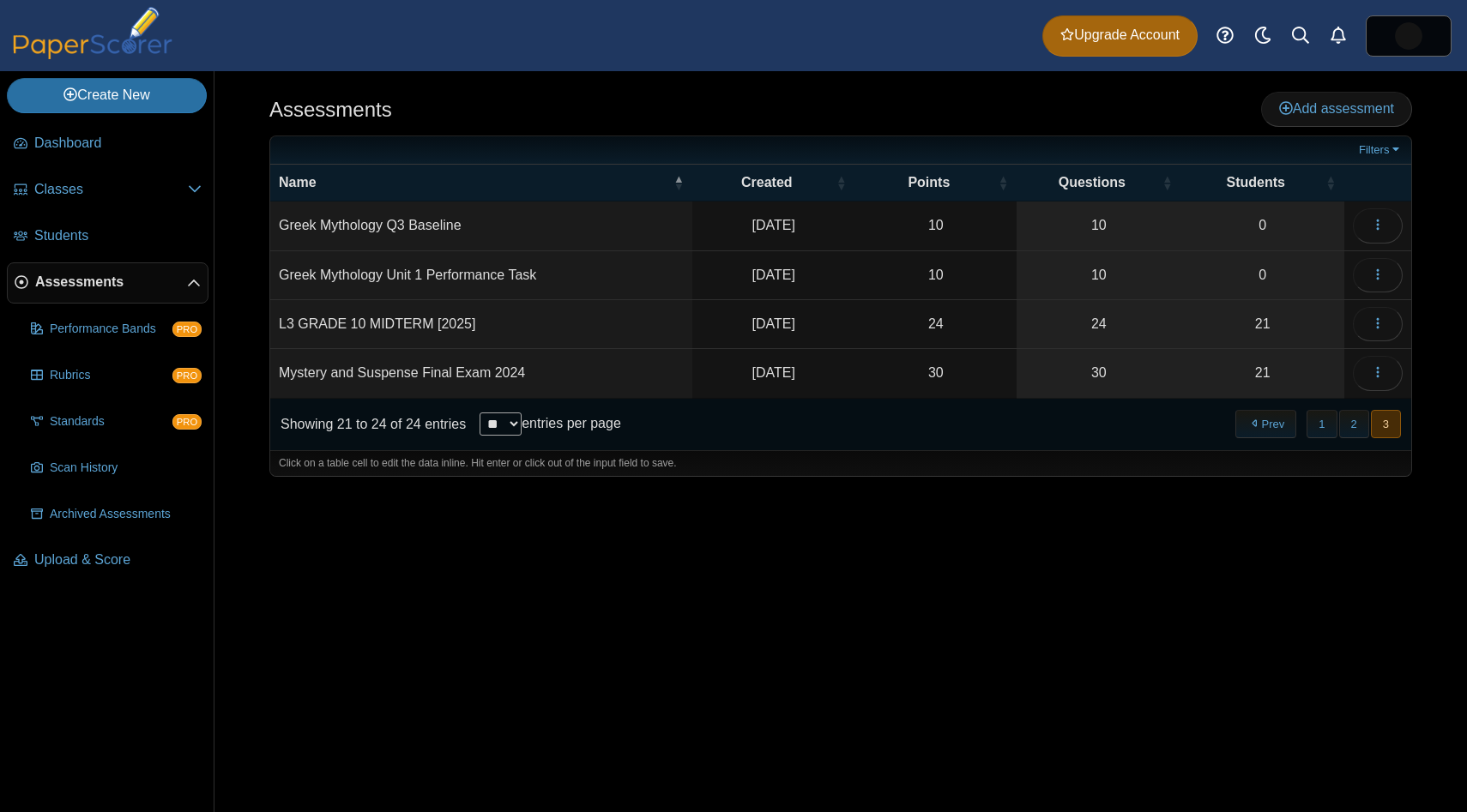
click at [1293, 728] on div "Assessments Add assessment 10 0" at bounding box center [840, 441] width 1253 height 741
click at [1337, 410] on nav "« Prev 1 2 3 Next »" at bounding box center [1317, 424] width 167 height 28
click at [1346, 417] on button "2" at bounding box center [1354, 424] width 30 height 28
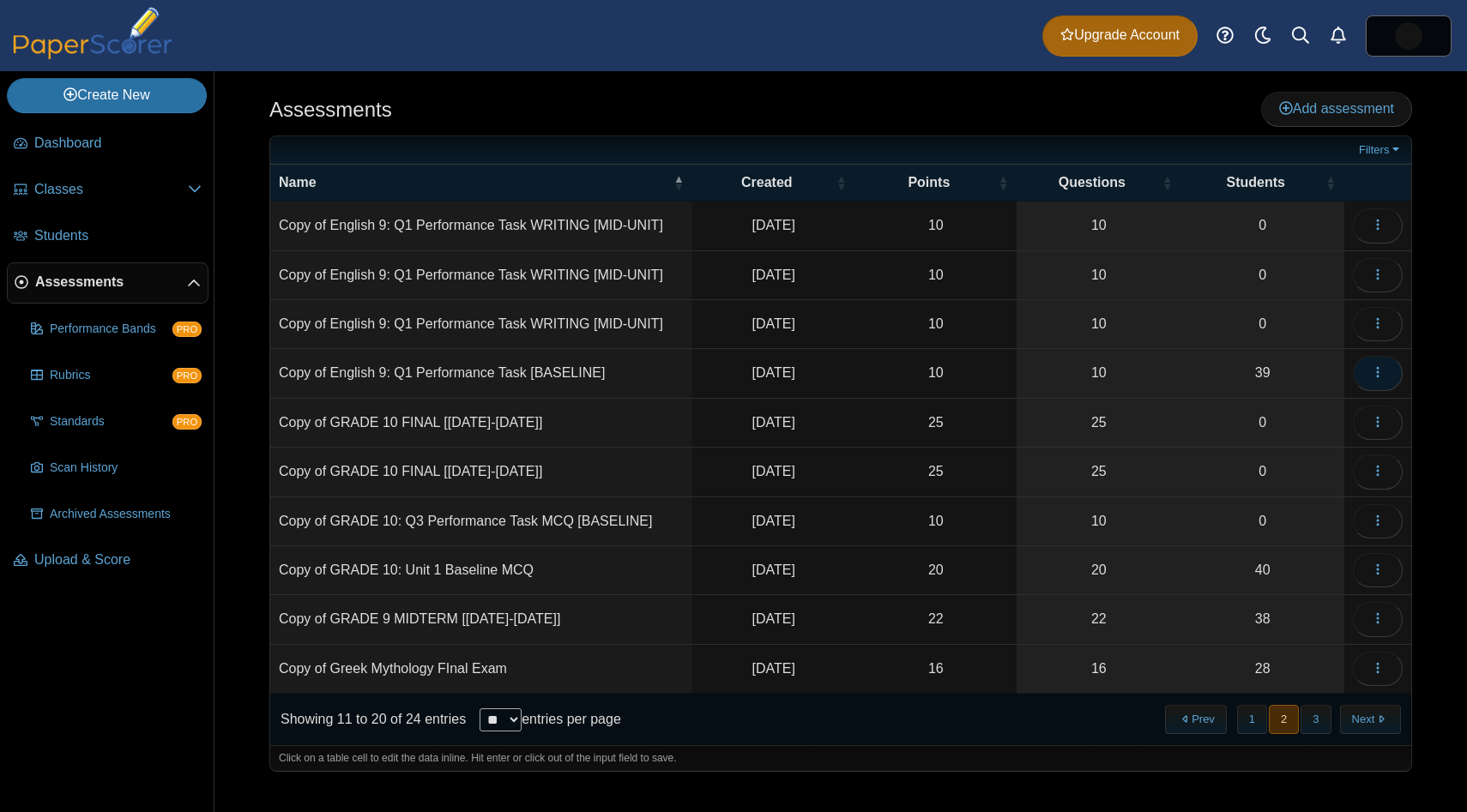
click at [1376, 373] on icon "button" at bounding box center [1377, 373] width 14 height 14
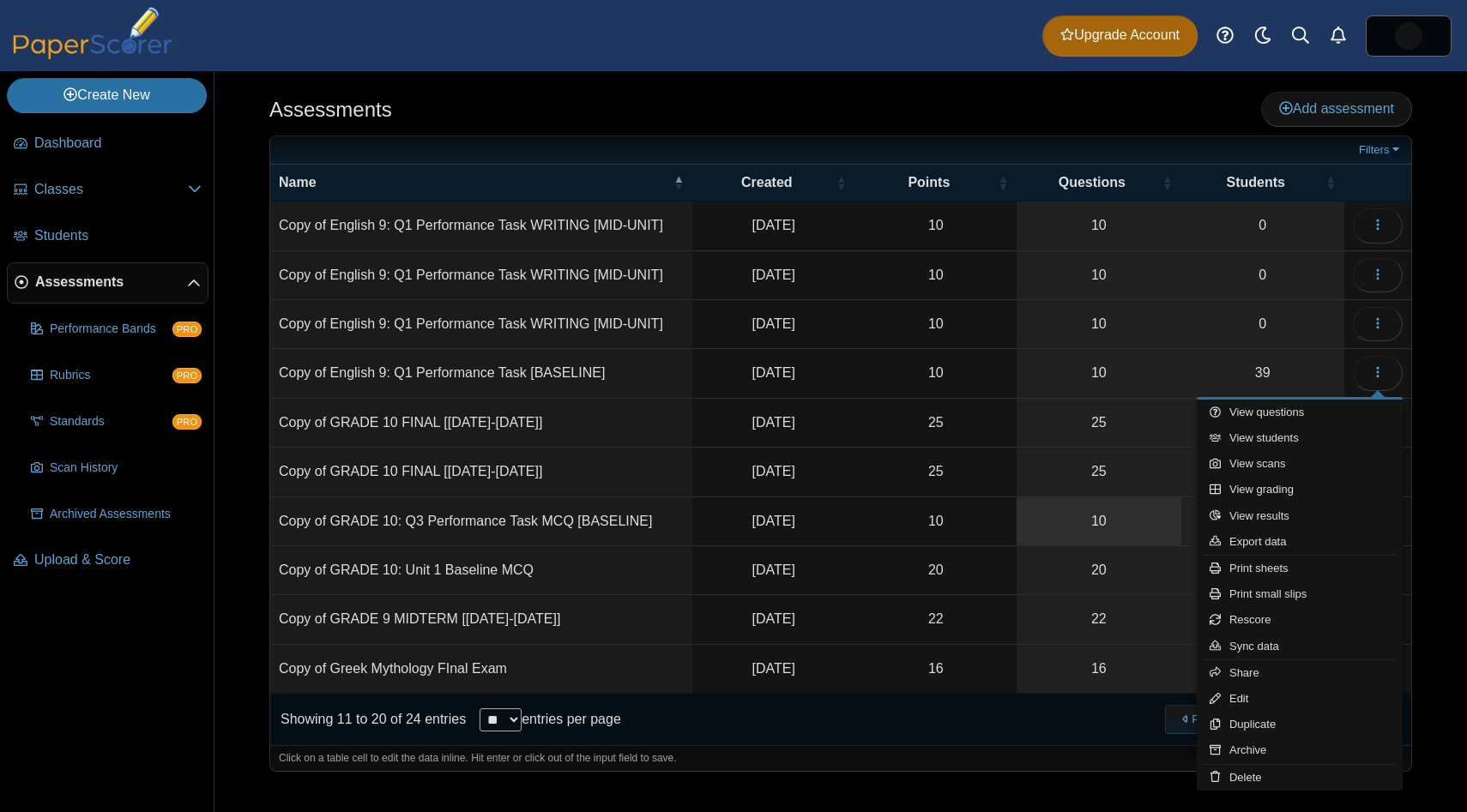
click at [1065, 503] on link "10" at bounding box center [1098, 521] width 163 height 48
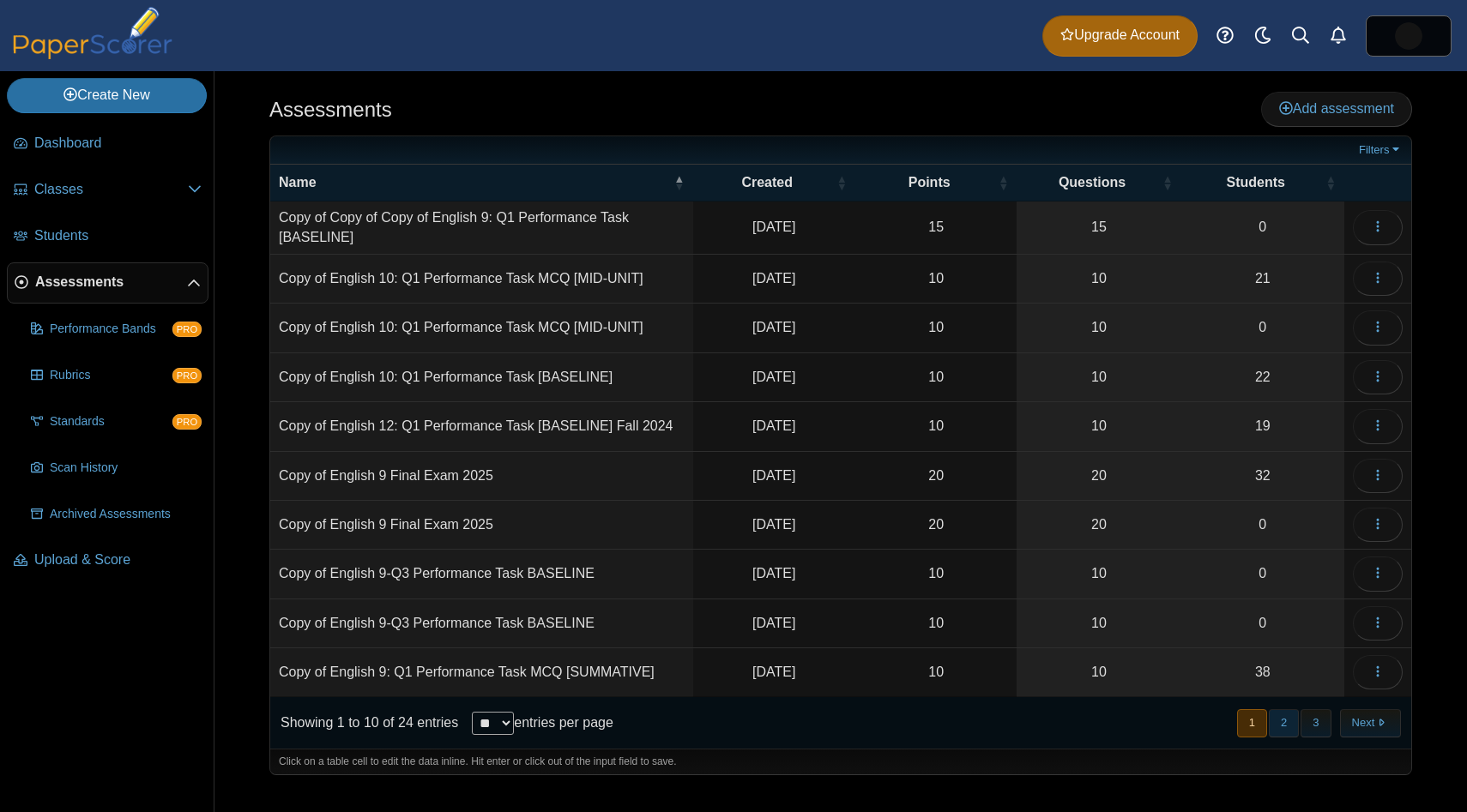
click at [1290, 713] on button "2" at bounding box center [1283, 723] width 30 height 28
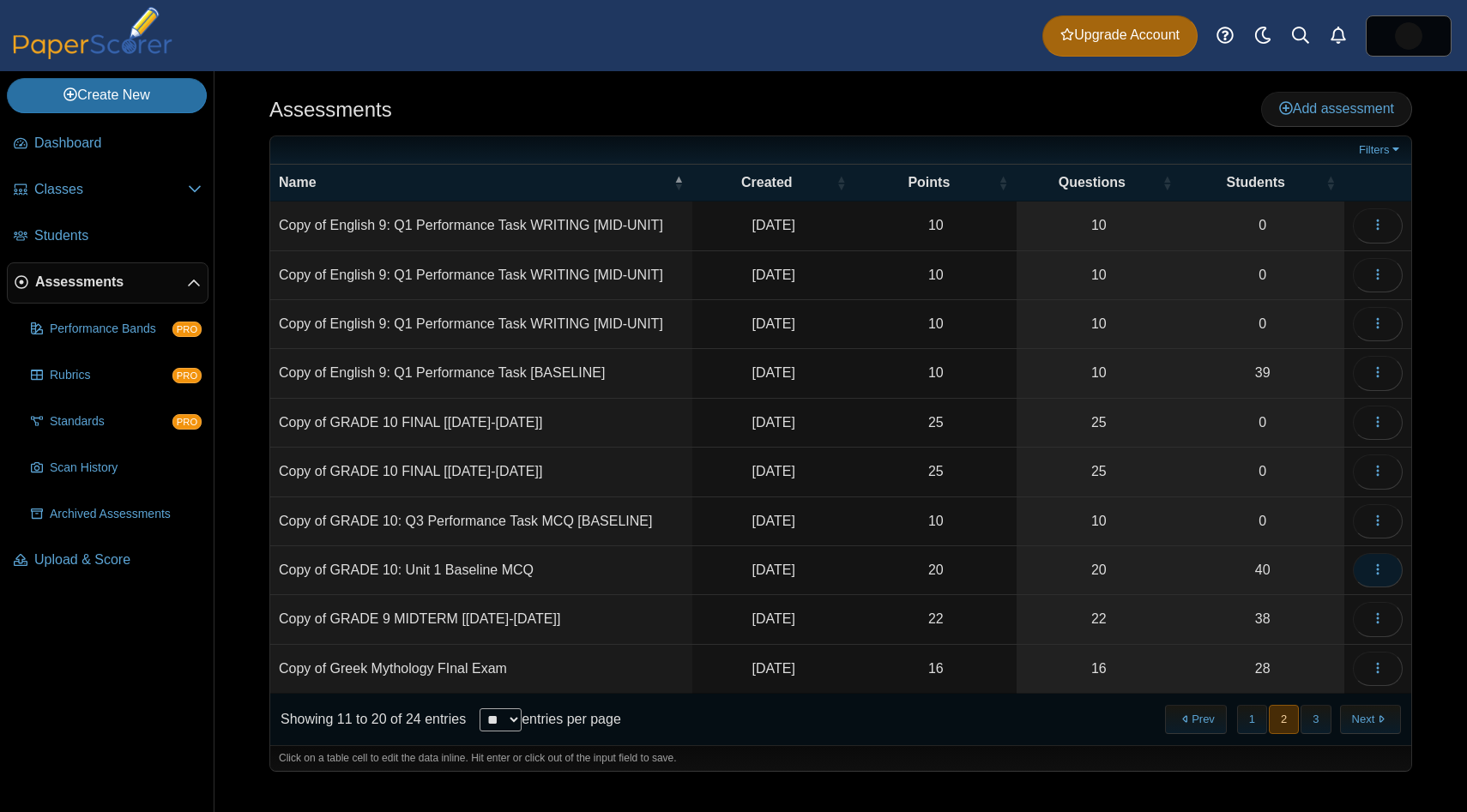
click at [1384, 570] on button "button" at bounding box center [1377, 569] width 50 height 34
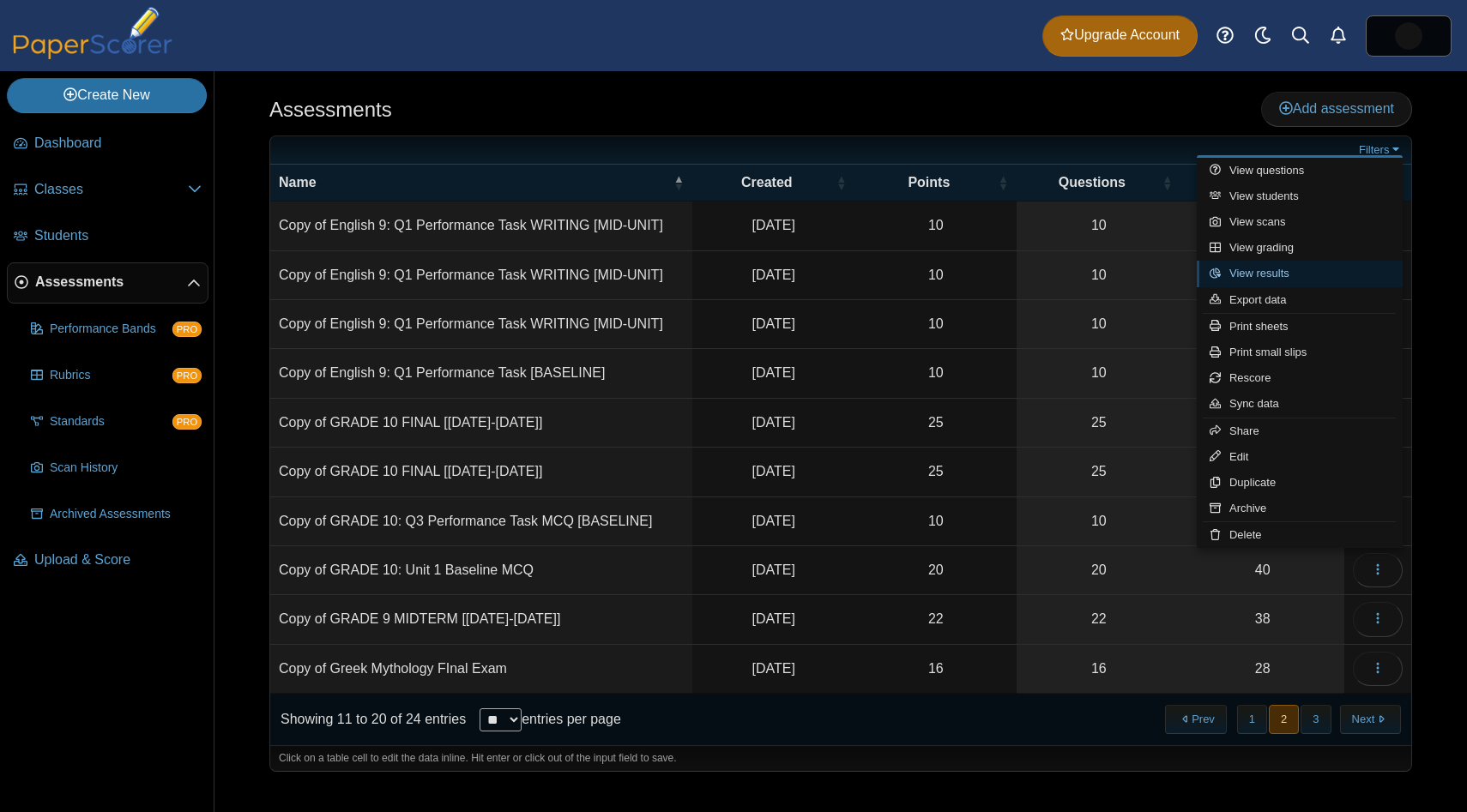
click at [1299, 270] on link "View results" at bounding box center [1299, 273] width 206 height 25
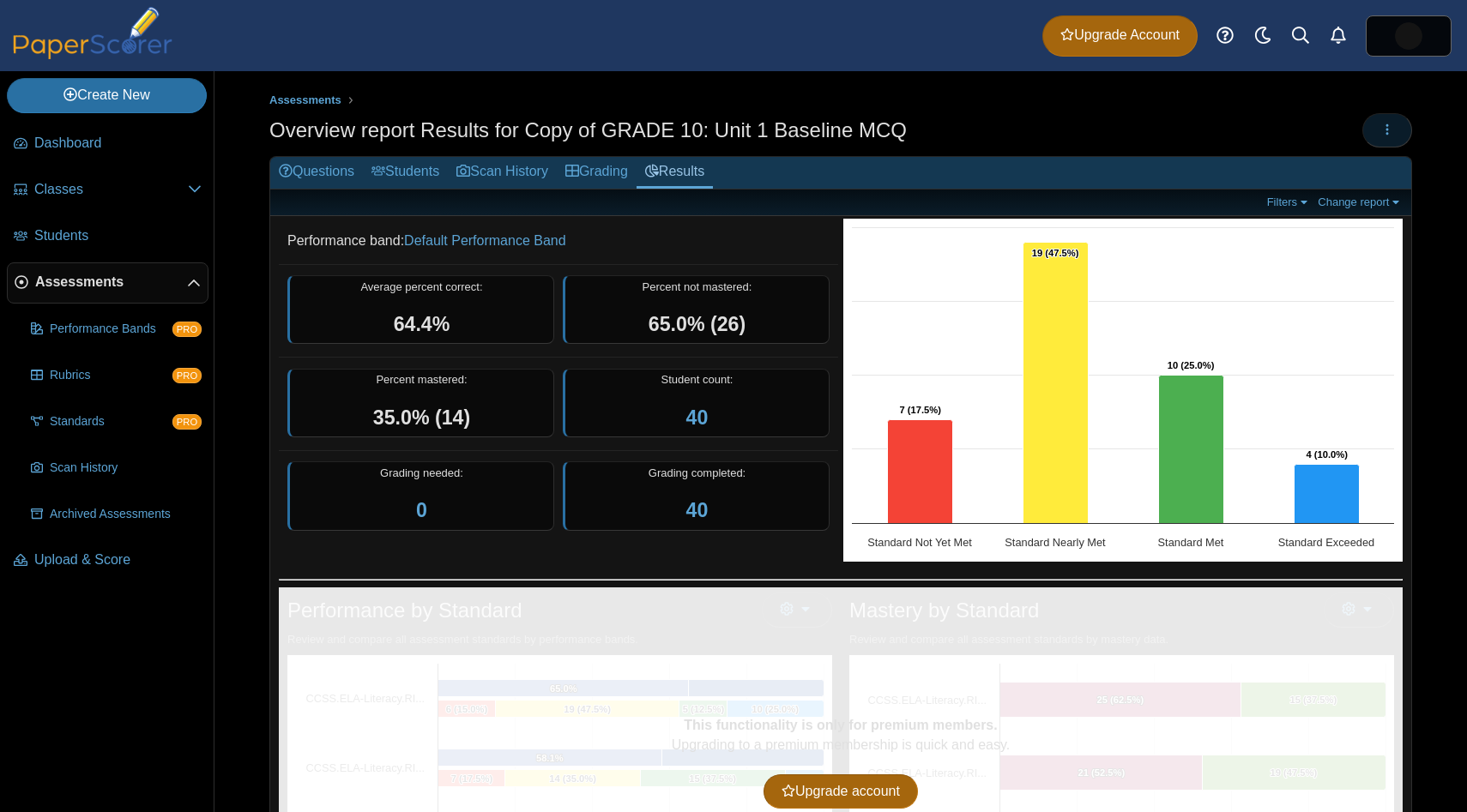
click at [1383, 137] on button "button" at bounding box center [1386, 130] width 50 height 34
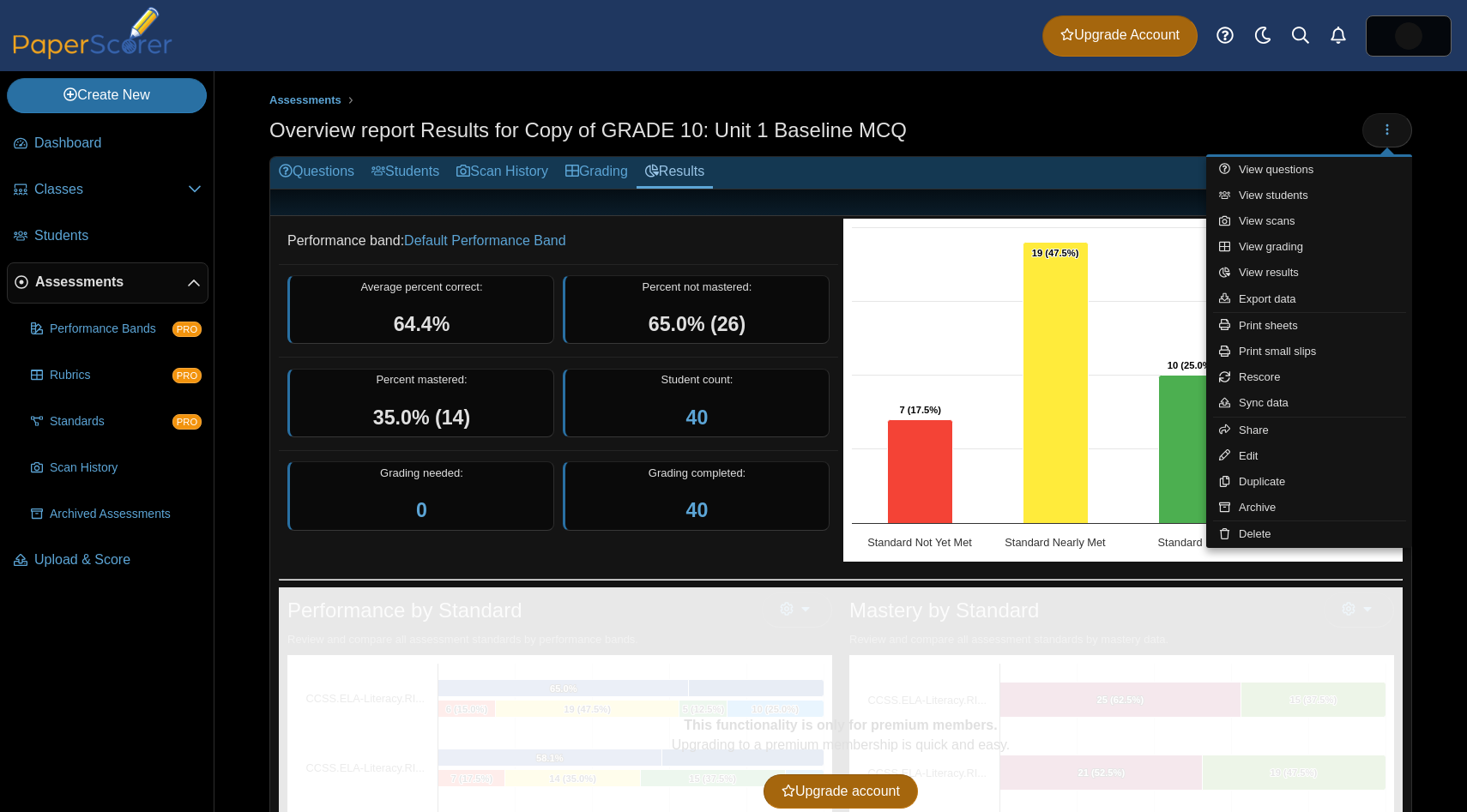
click at [585, 250] on dd "Performance band: Default Performance Band" at bounding box center [558, 241] width 559 height 45
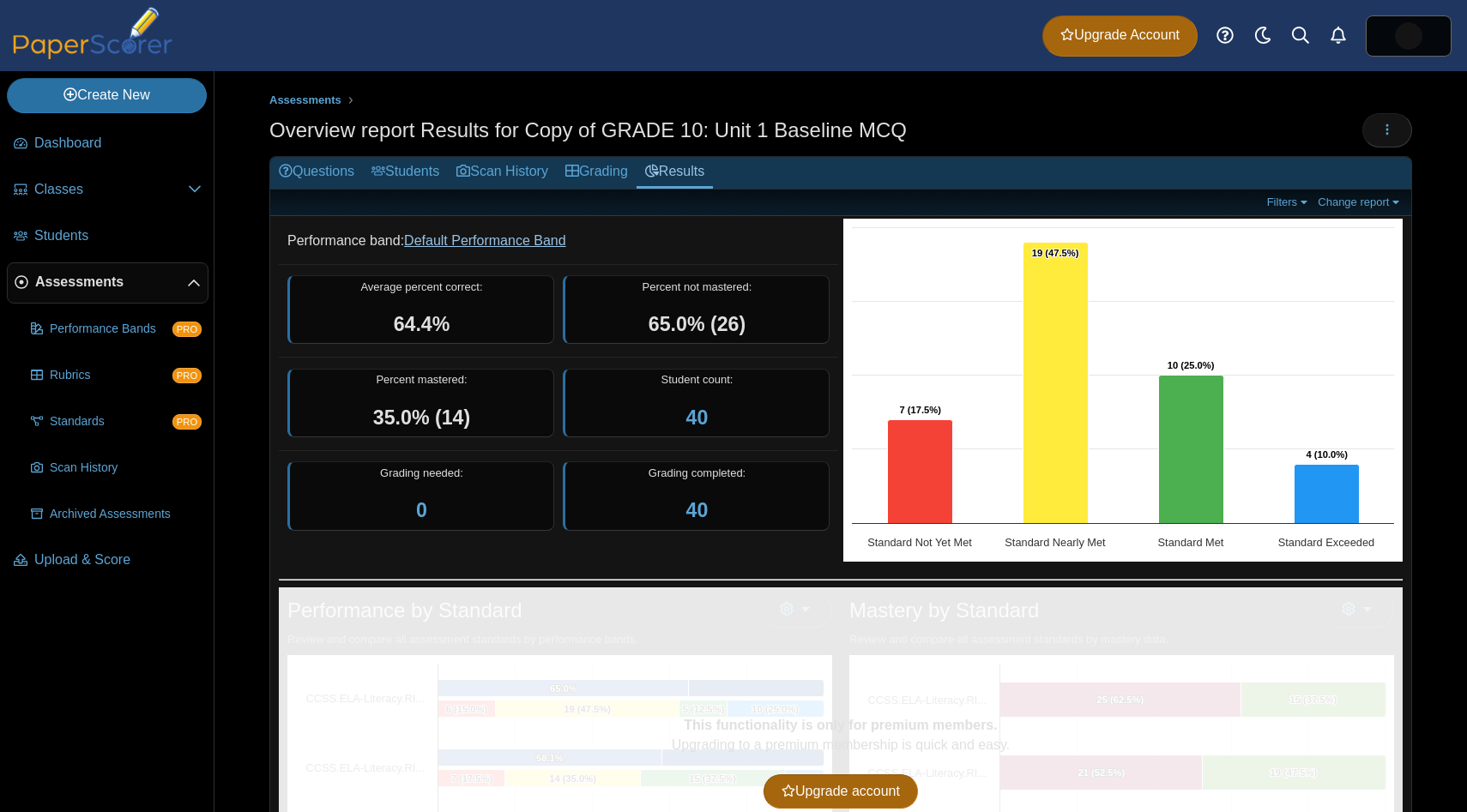
click at [537, 239] on link "Default Performance Band" at bounding box center [485, 240] width 162 height 15
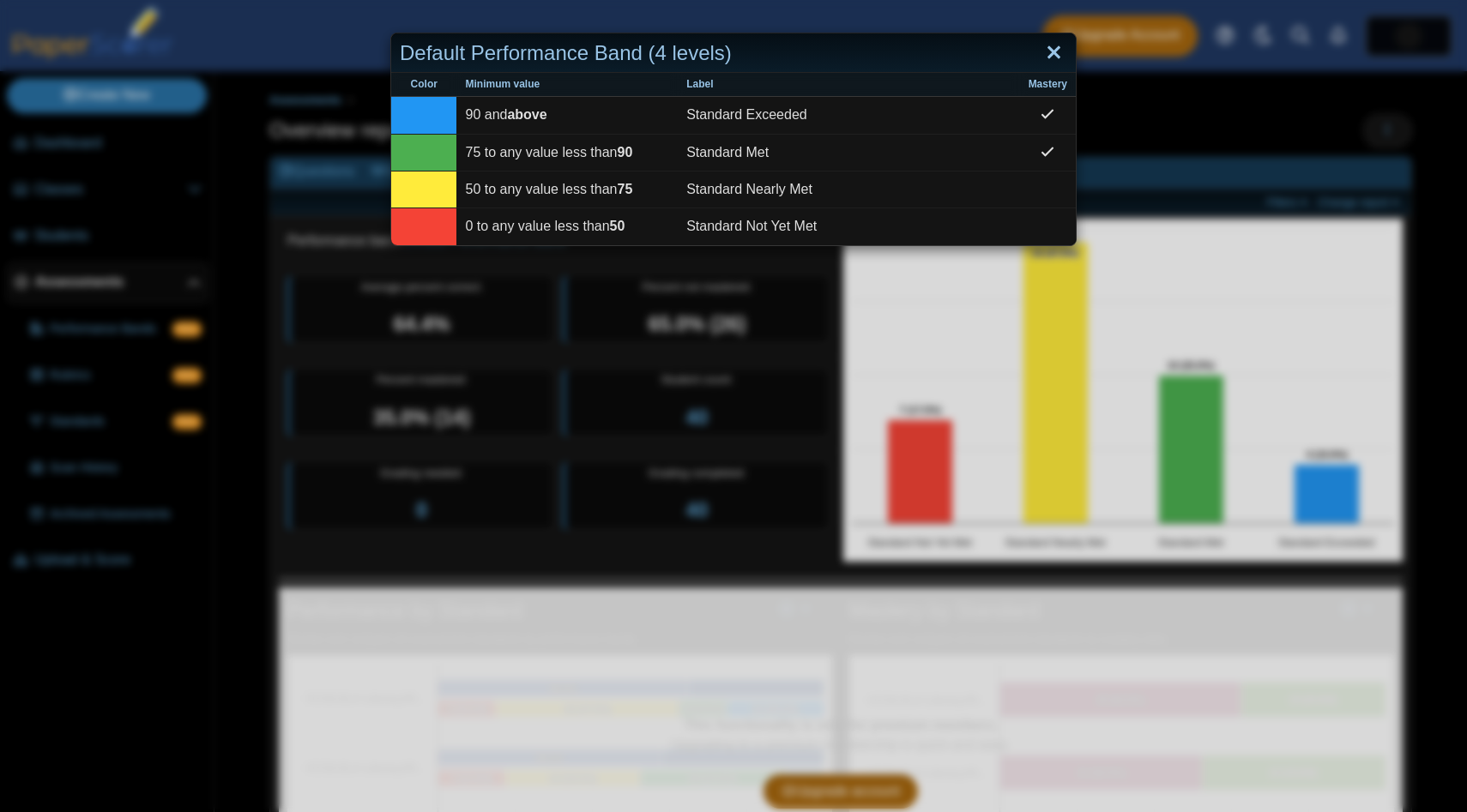
click at [1062, 54] on link "Close" at bounding box center [1054, 53] width 26 height 29
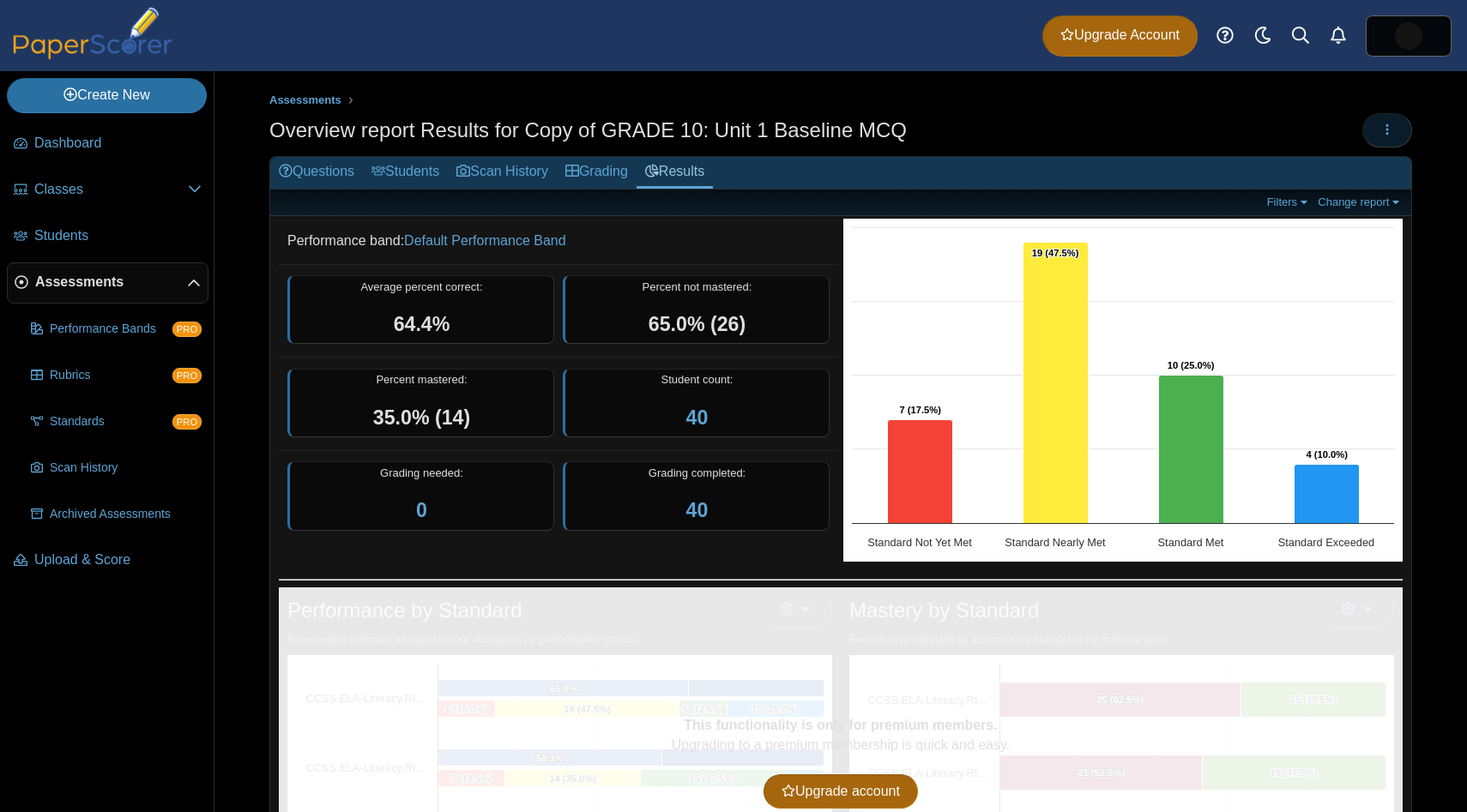
click at [1398, 126] on button "button" at bounding box center [1386, 130] width 50 height 34
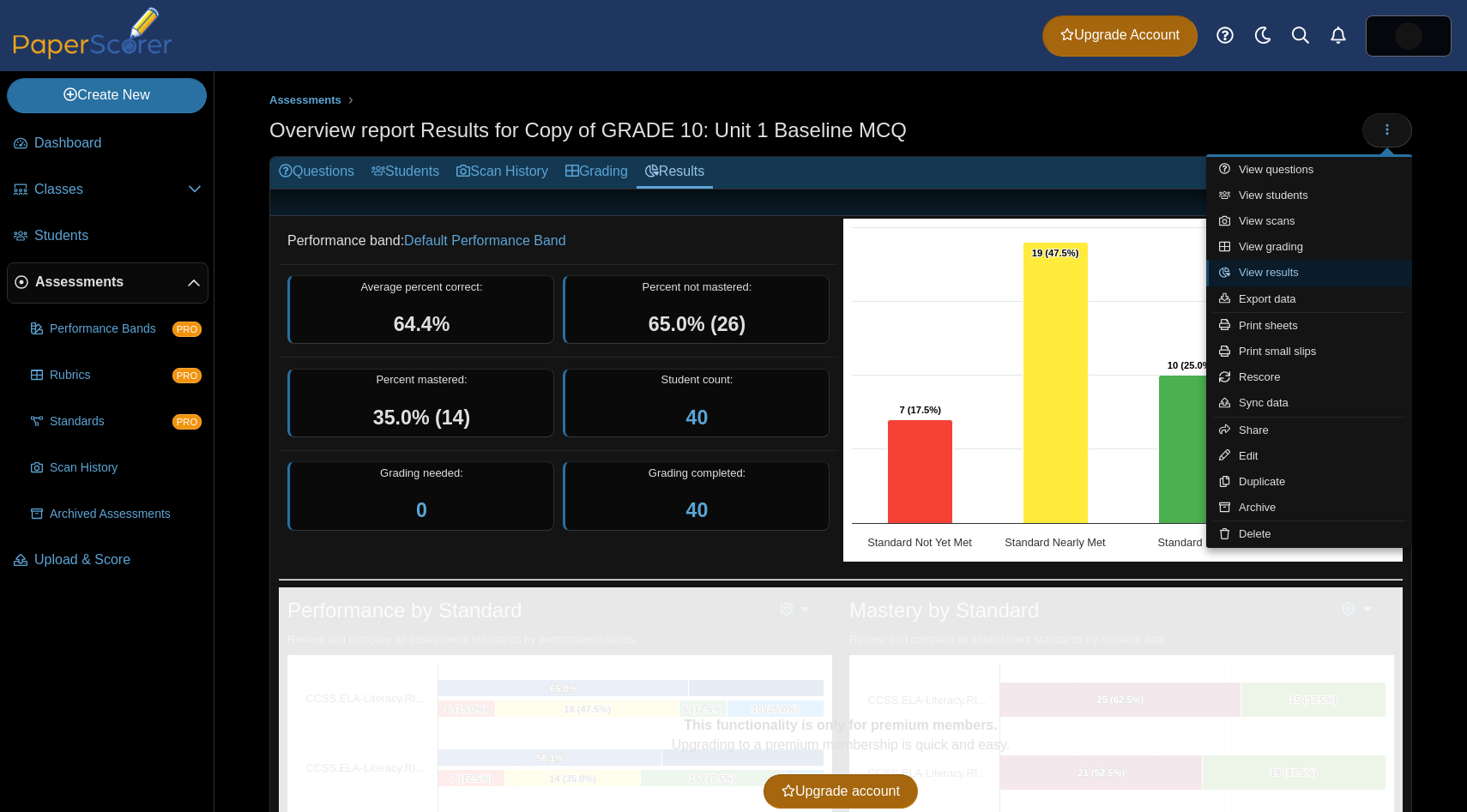
click at [1293, 273] on link "View results" at bounding box center [1309, 272] width 206 height 25
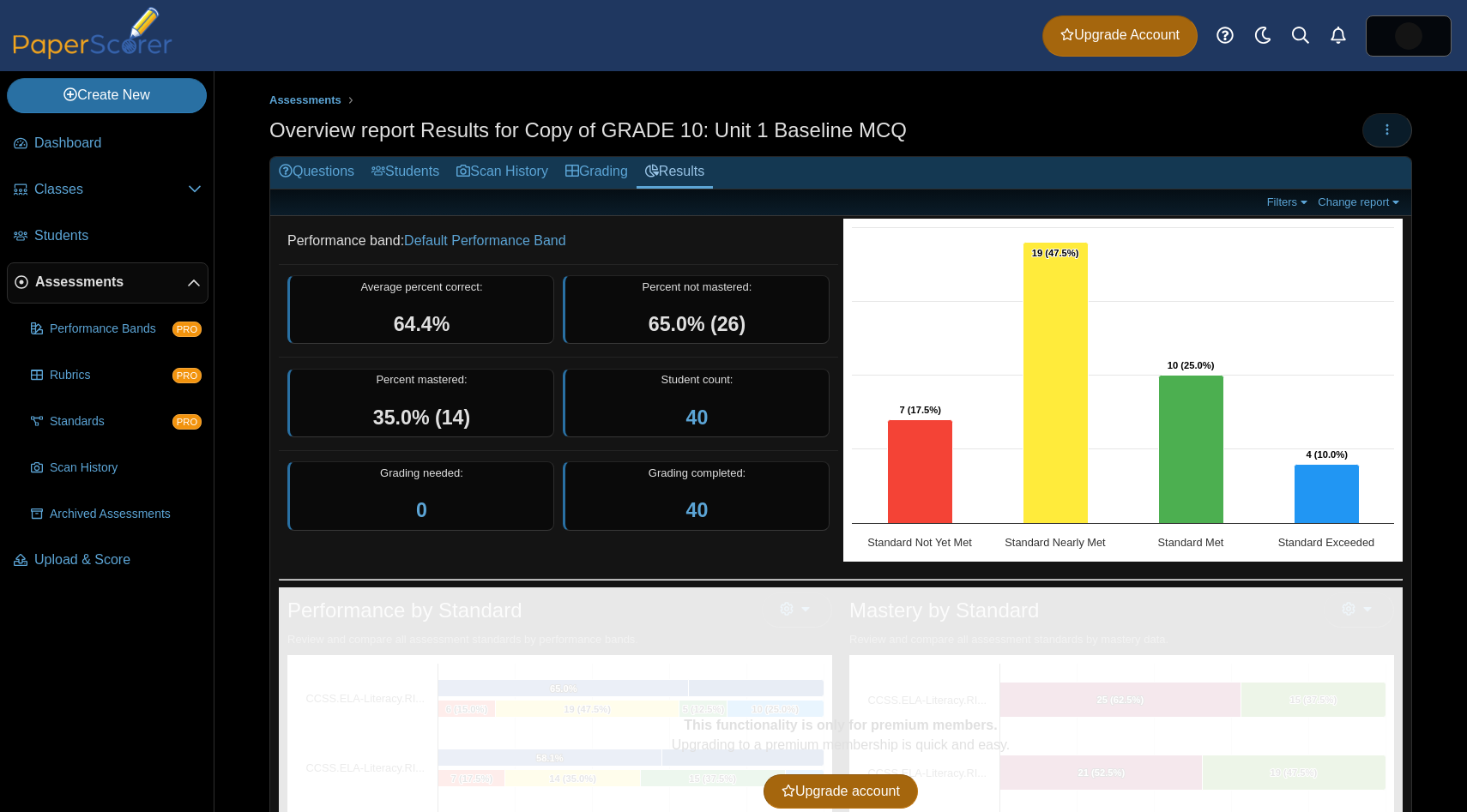
click at [1390, 134] on icon "button" at bounding box center [1387, 130] width 14 height 14
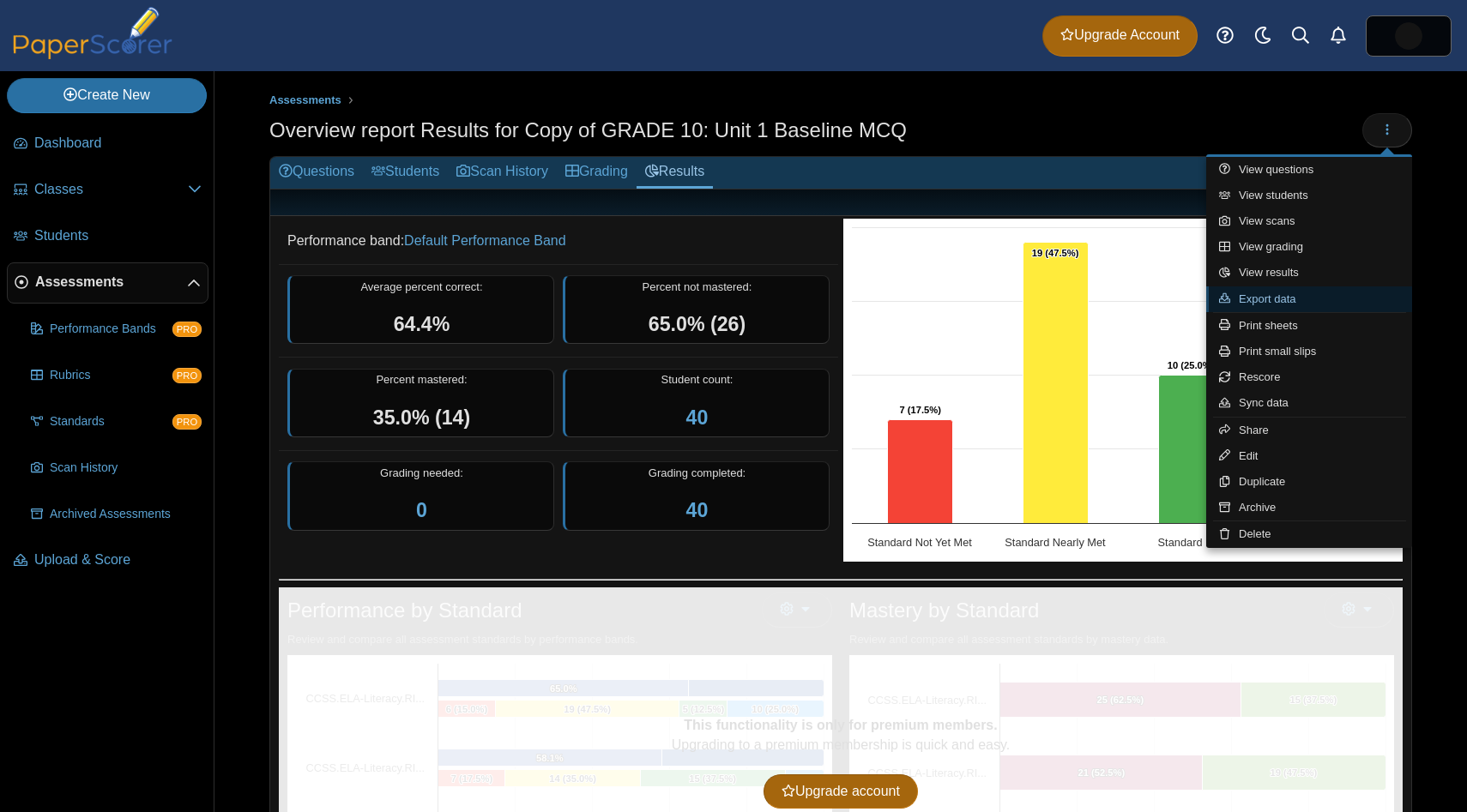
click at [1310, 305] on link "Export data" at bounding box center [1309, 299] width 206 height 25
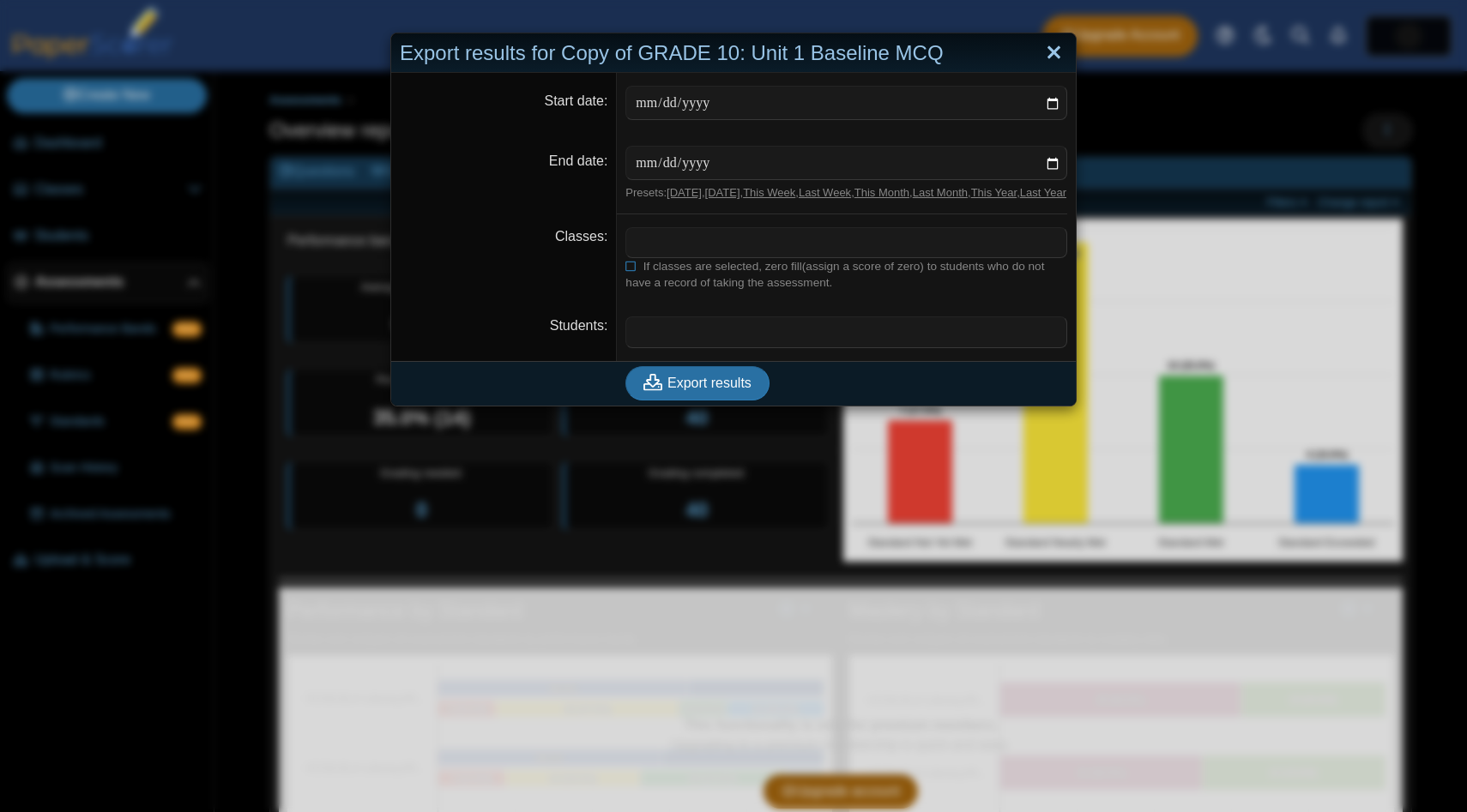
click at [1060, 52] on link "Close" at bounding box center [1054, 53] width 26 height 29
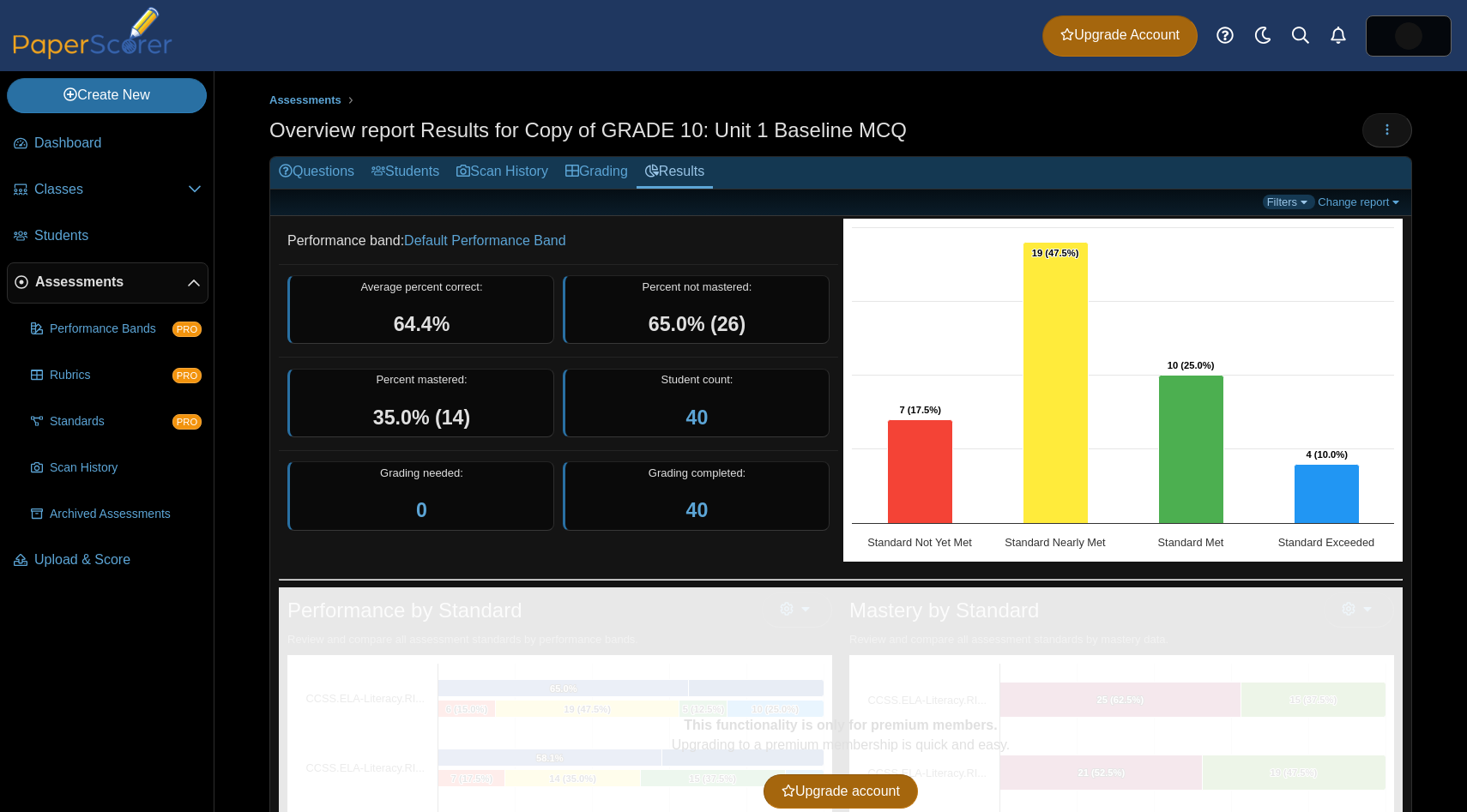
click at [1303, 206] on link "Filters" at bounding box center [1289, 201] width 53 height 15
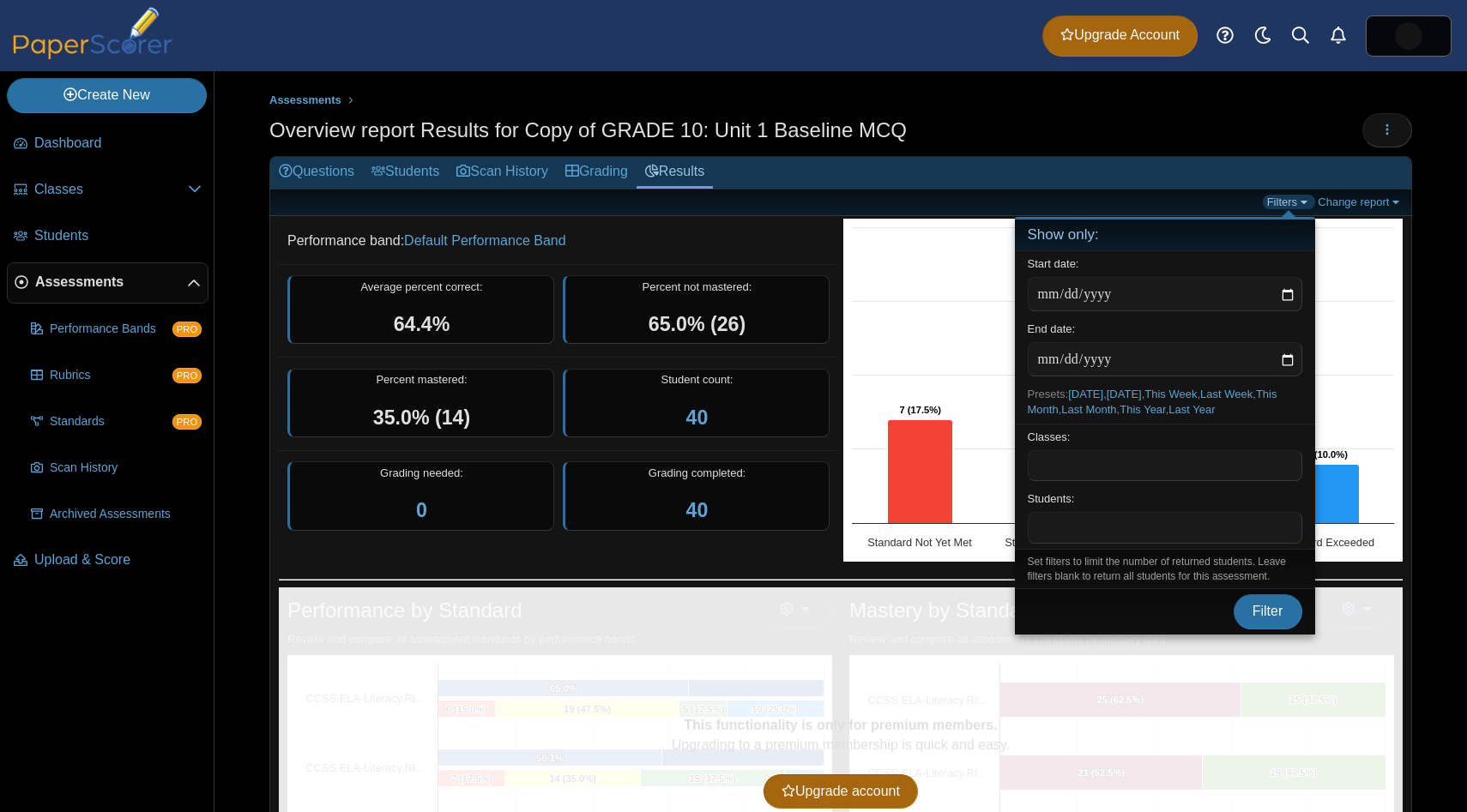
click at [1303, 206] on link "Filters" at bounding box center [1289, 201] width 53 height 15
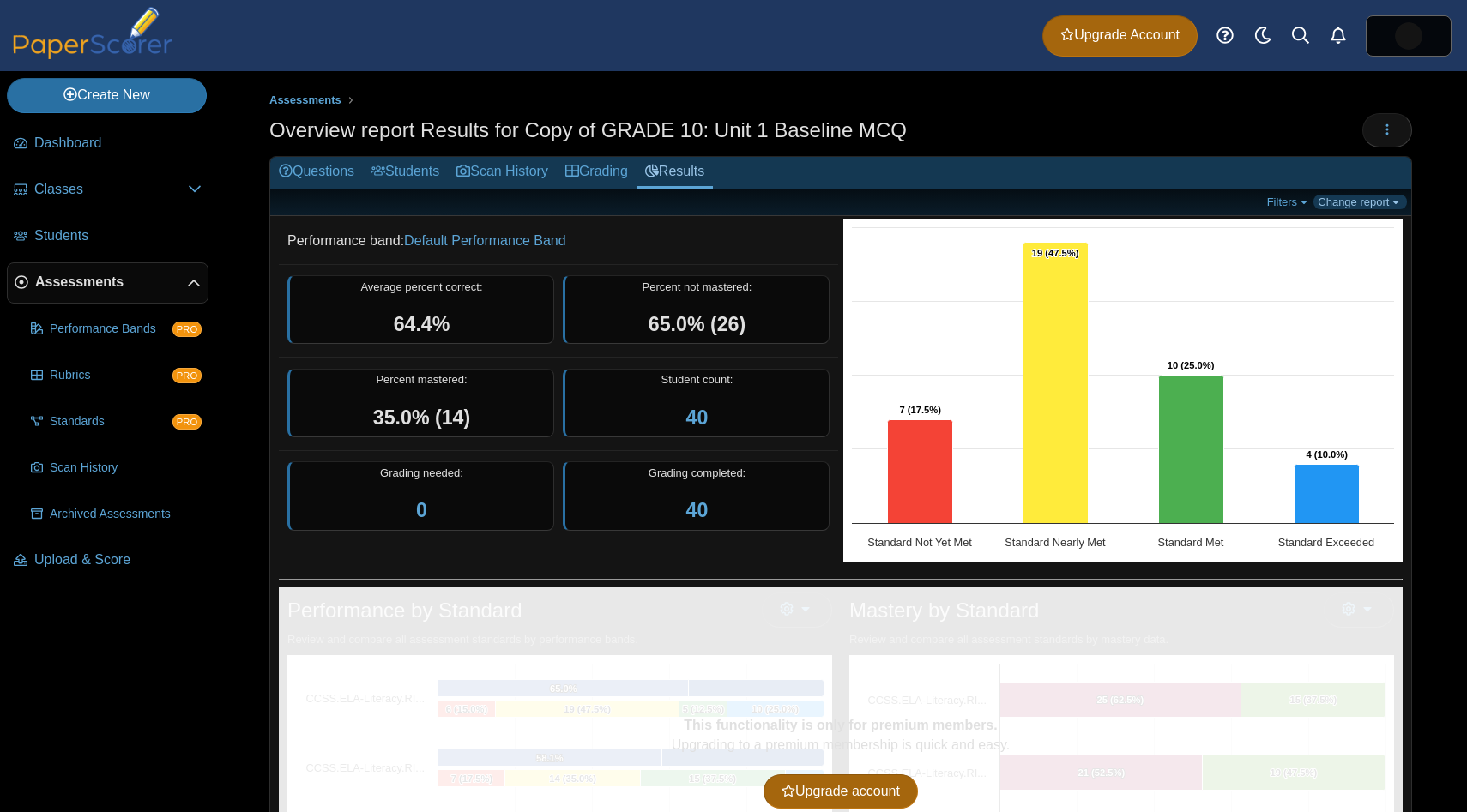
click at [1368, 200] on link "Change report" at bounding box center [1360, 201] width 93 height 15
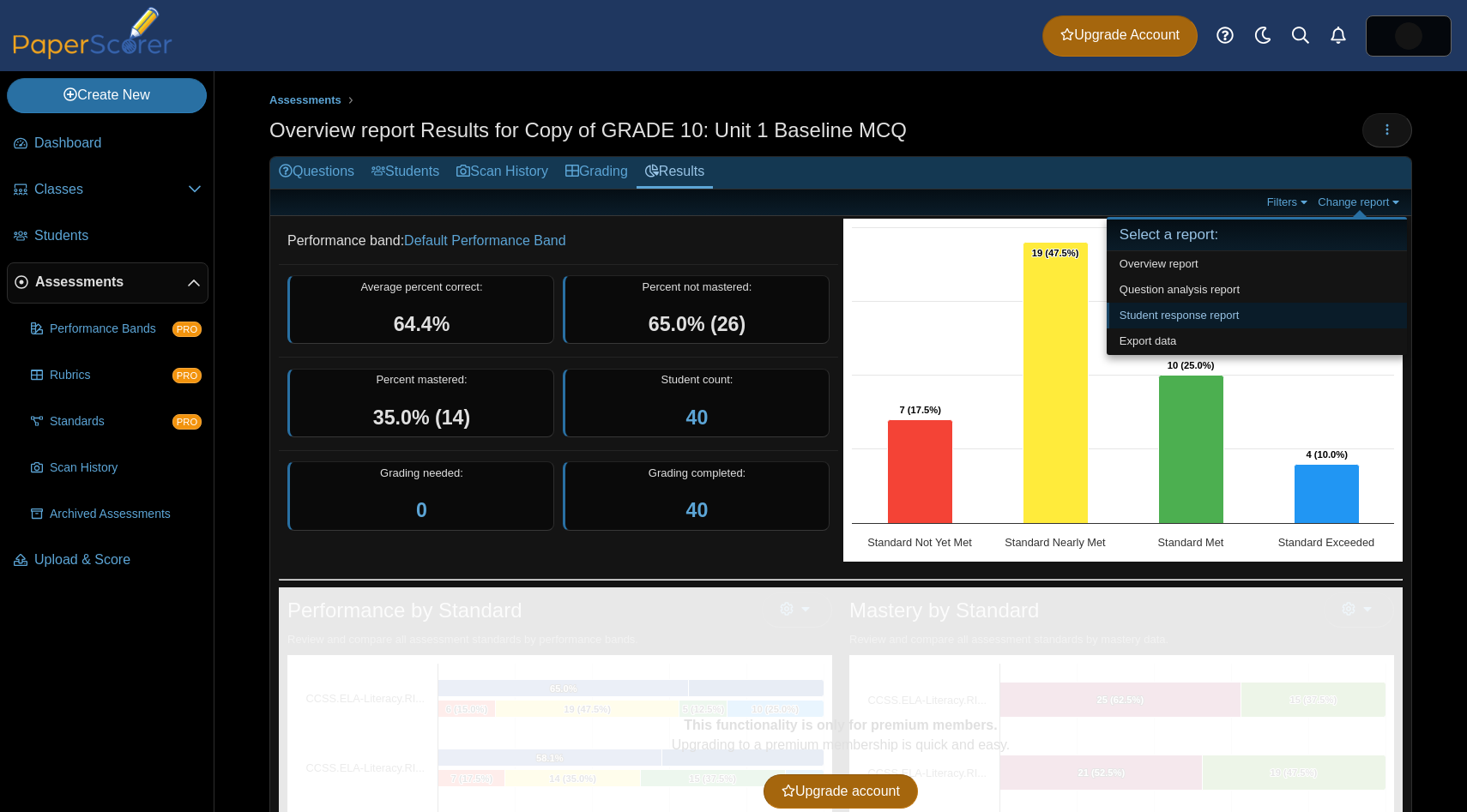
click at [1218, 315] on link "Student response report" at bounding box center [1257, 315] width 301 height 25
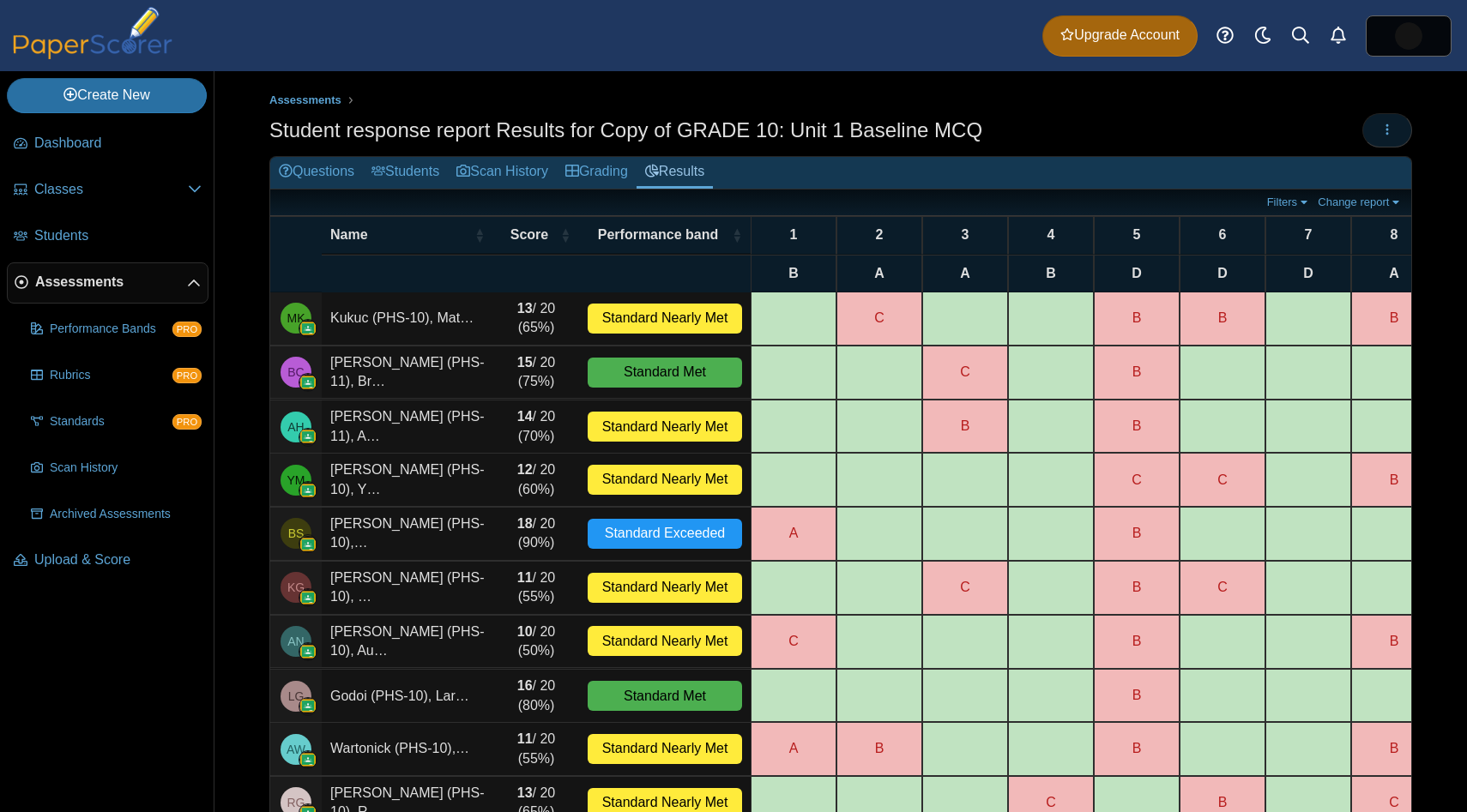
click at [1390, 141] on button "button" at bounding box center [1386, 130] width 50 height 34
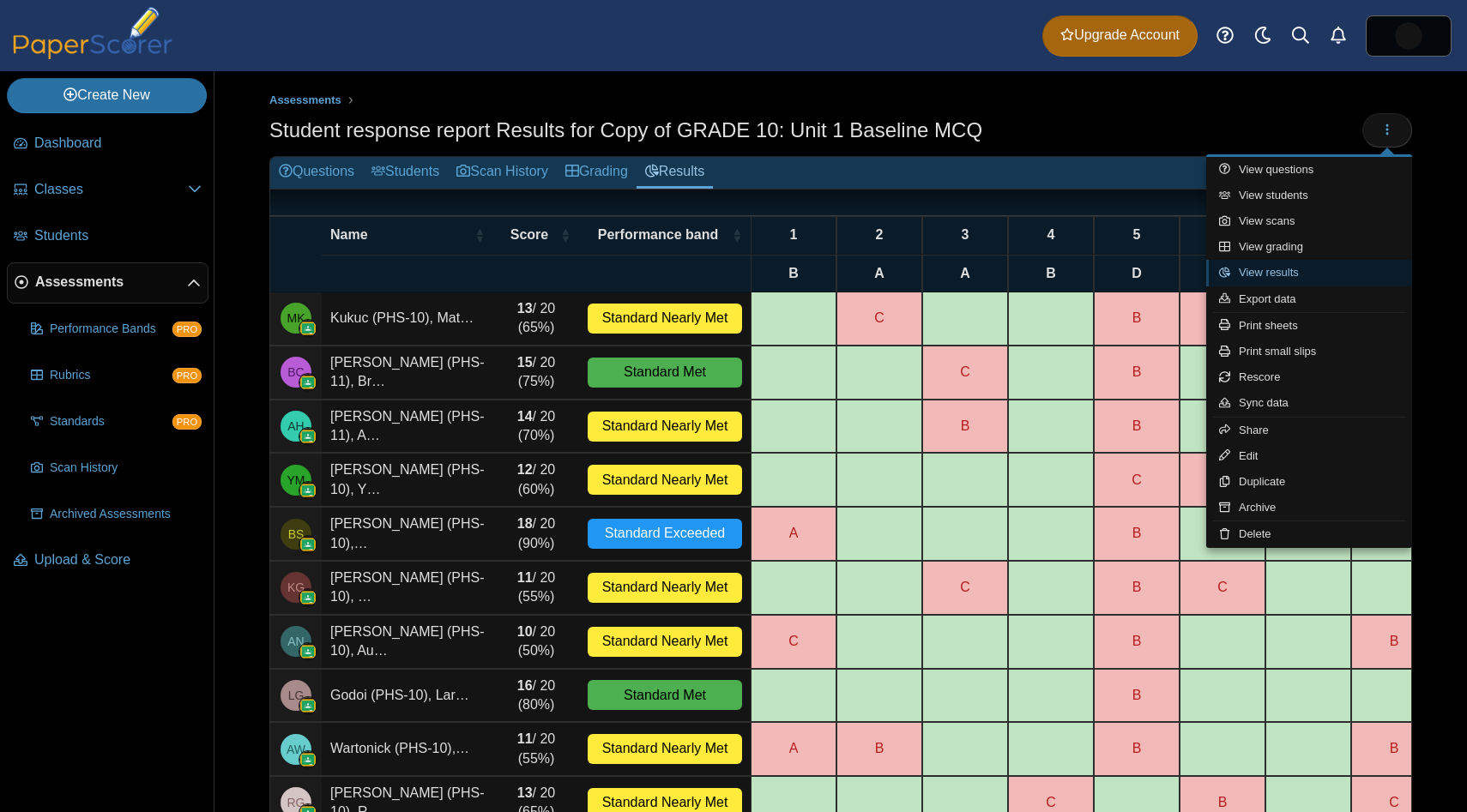
click at [1284, 274] on link "View results" at bounding box center [1309, 272] width 206 height 25
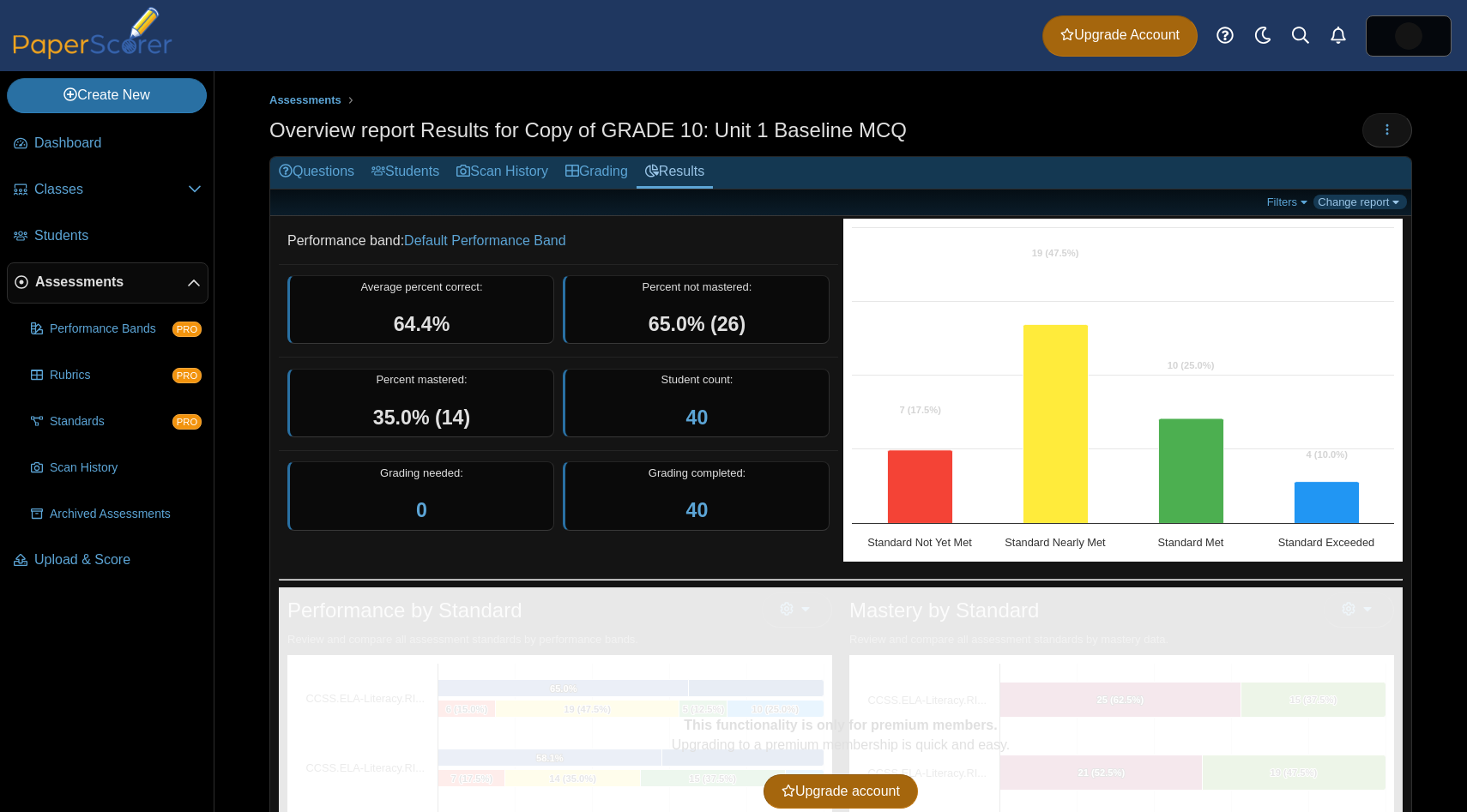
click at [1348, 198] on link "Change report" at bounding box center [1360, 201] width 93 height 15
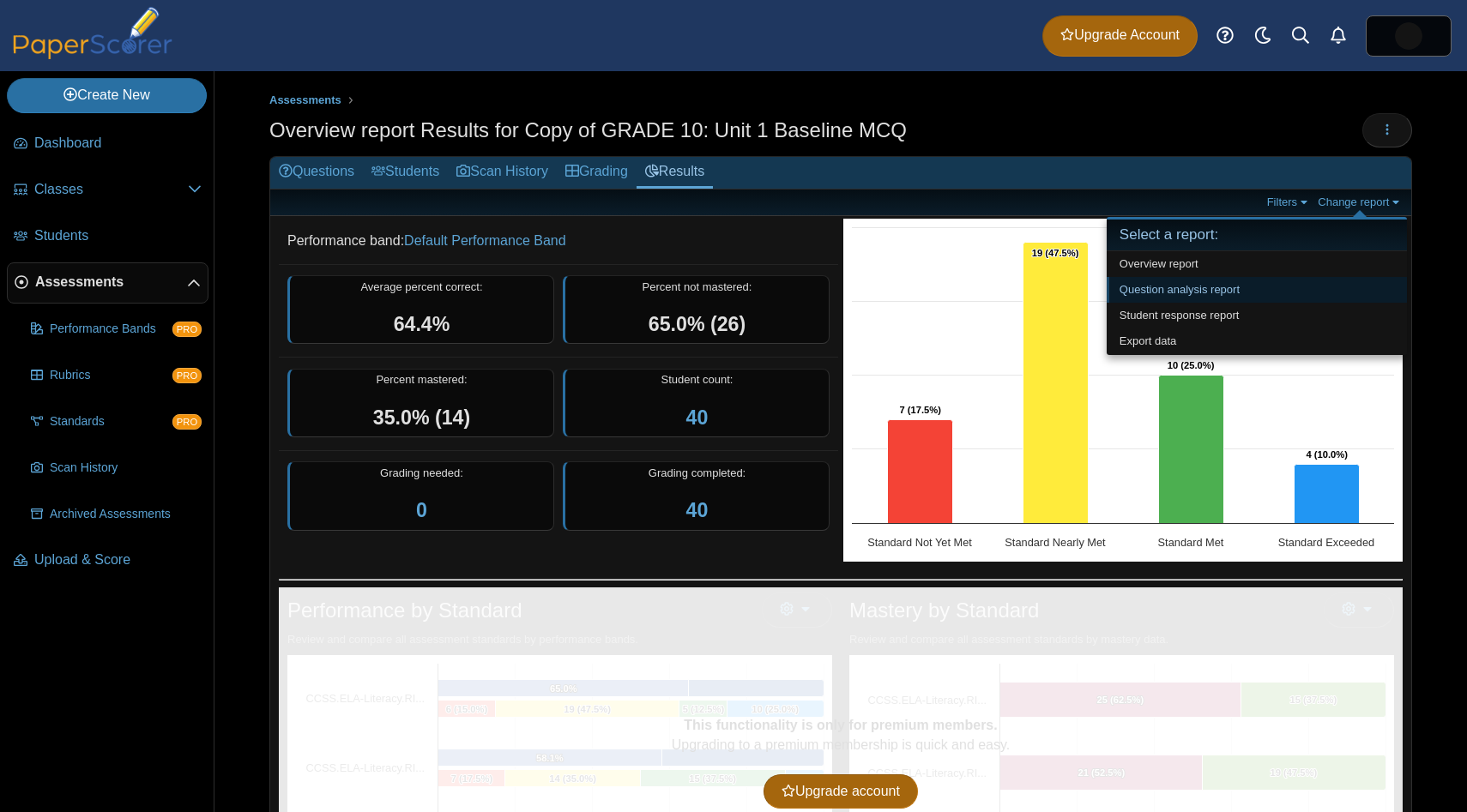
click at [1232, 283] on link "Question analysis report" at bounding box center [1257, 289] width 301 height 25
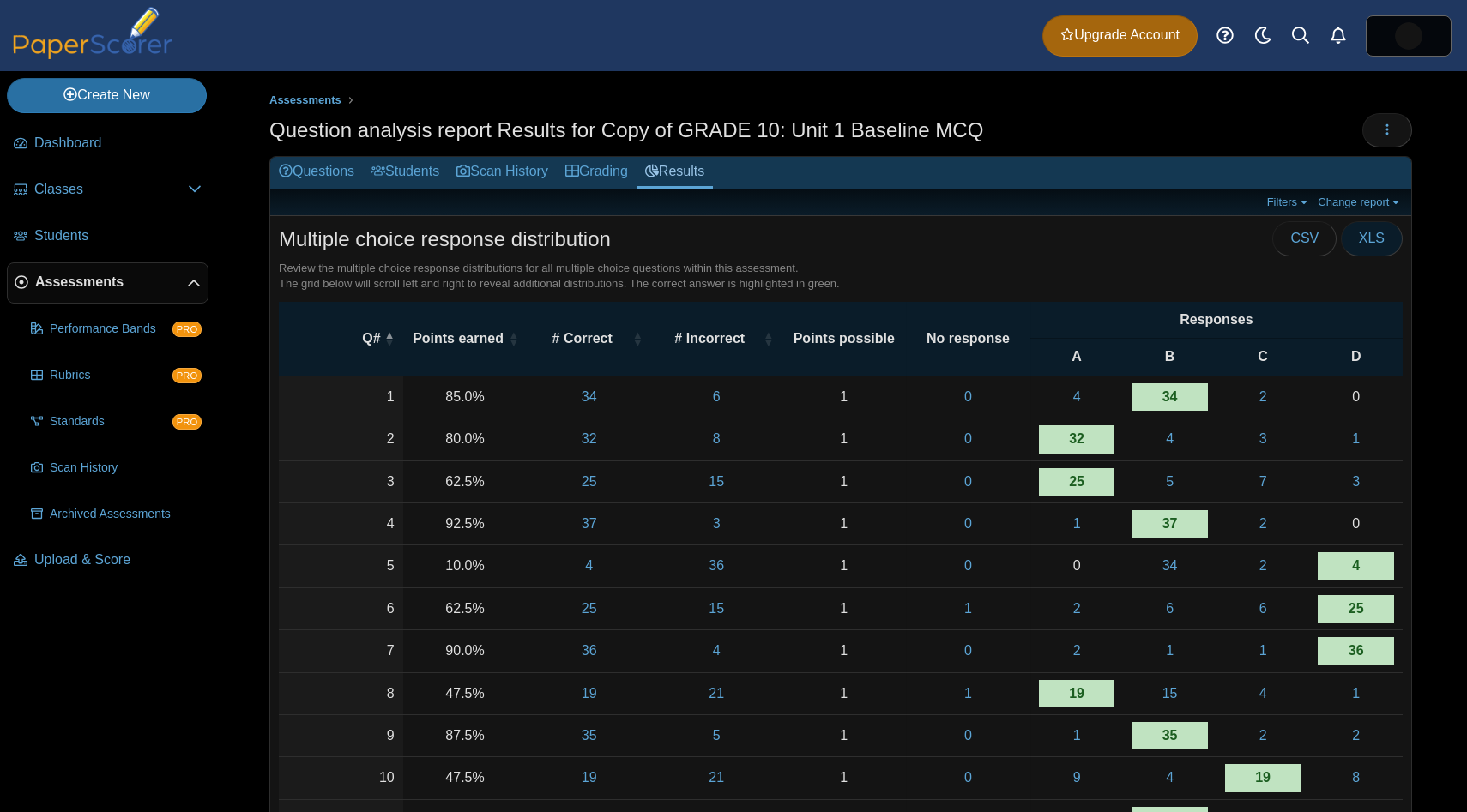
click at [1374, 238] on span "XLS" at bounding box center [1371, 237] width 25 height 15
